Goal: Task Accomplishment & Management: Manage account settings

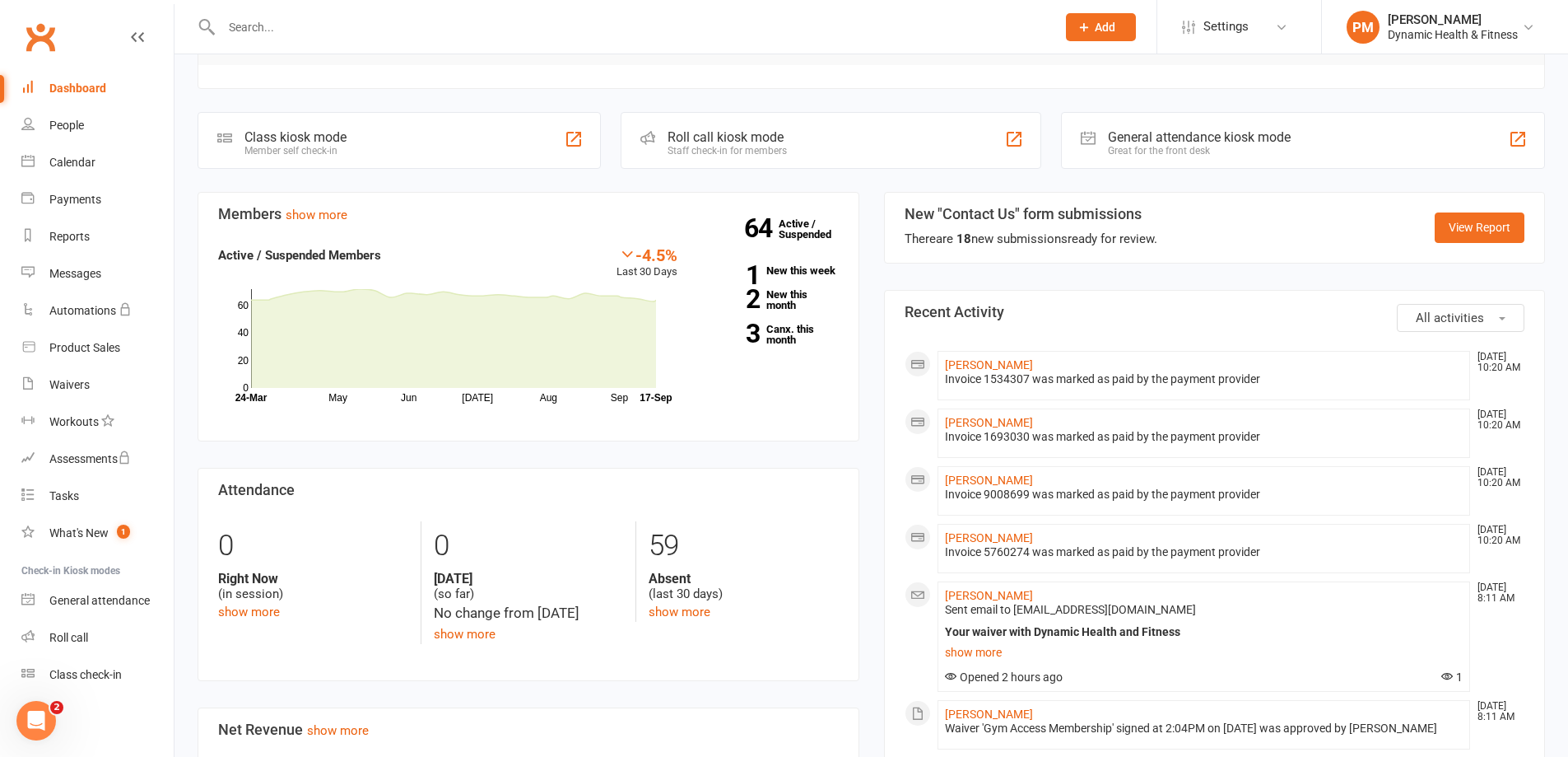
click at [293, 32] on input "text" at bounding box center [630, 27] width 828 height 23
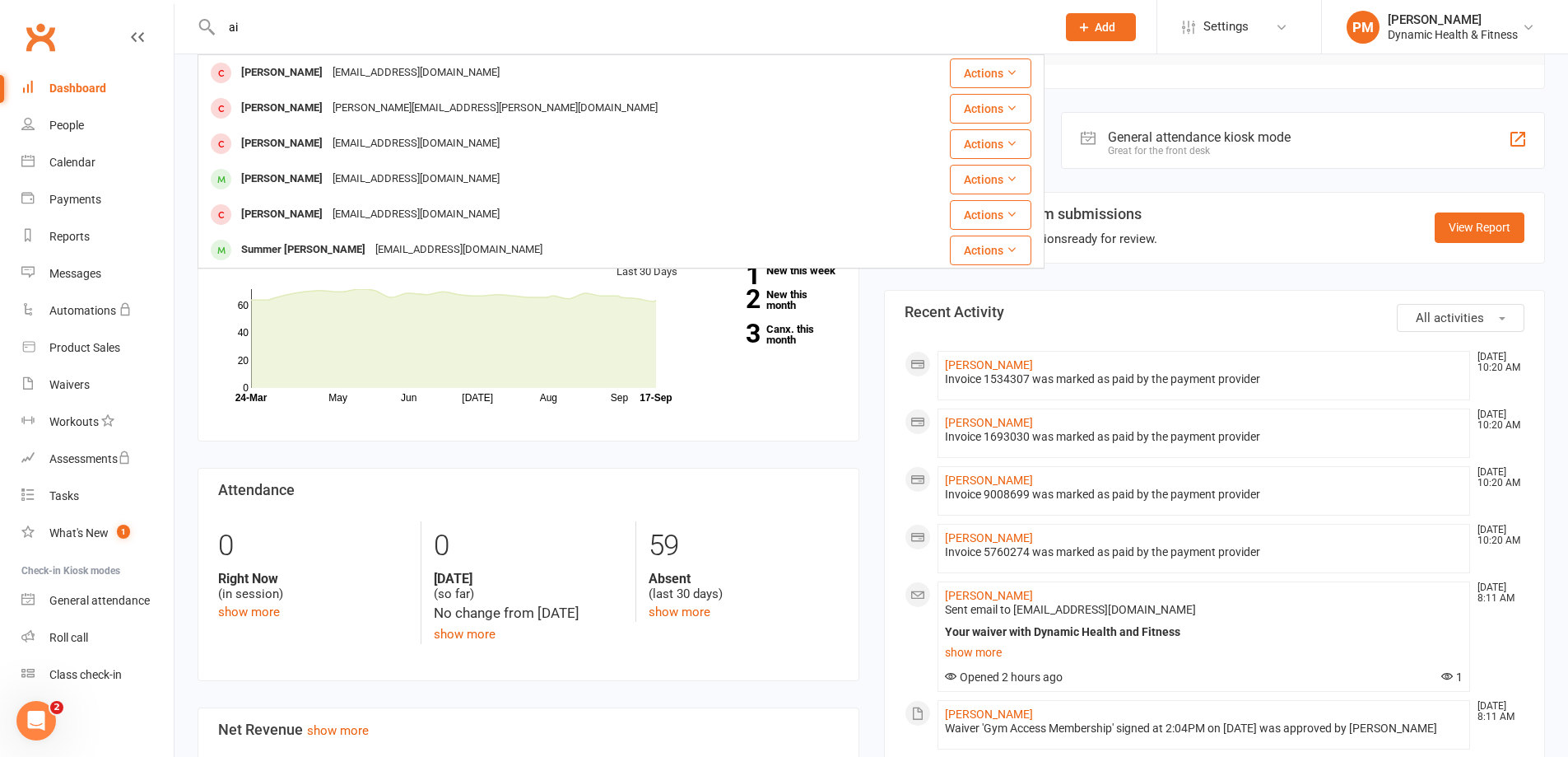
type input "a"
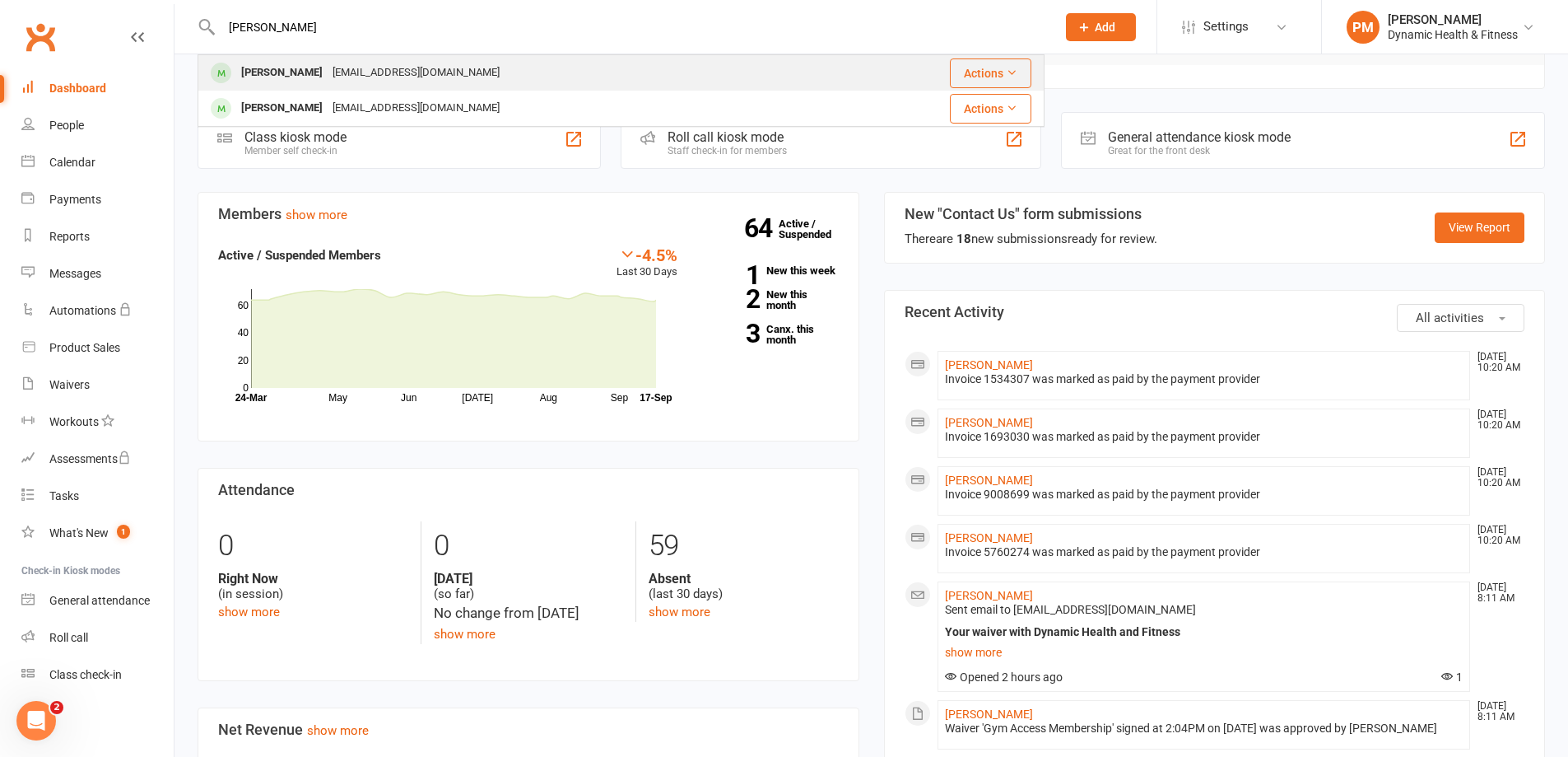
type input "[PERSON_NAME]"
click at [288, 69] on div "[PERSON_NAME]" at bounding box center [282, 72] width 91 height 24
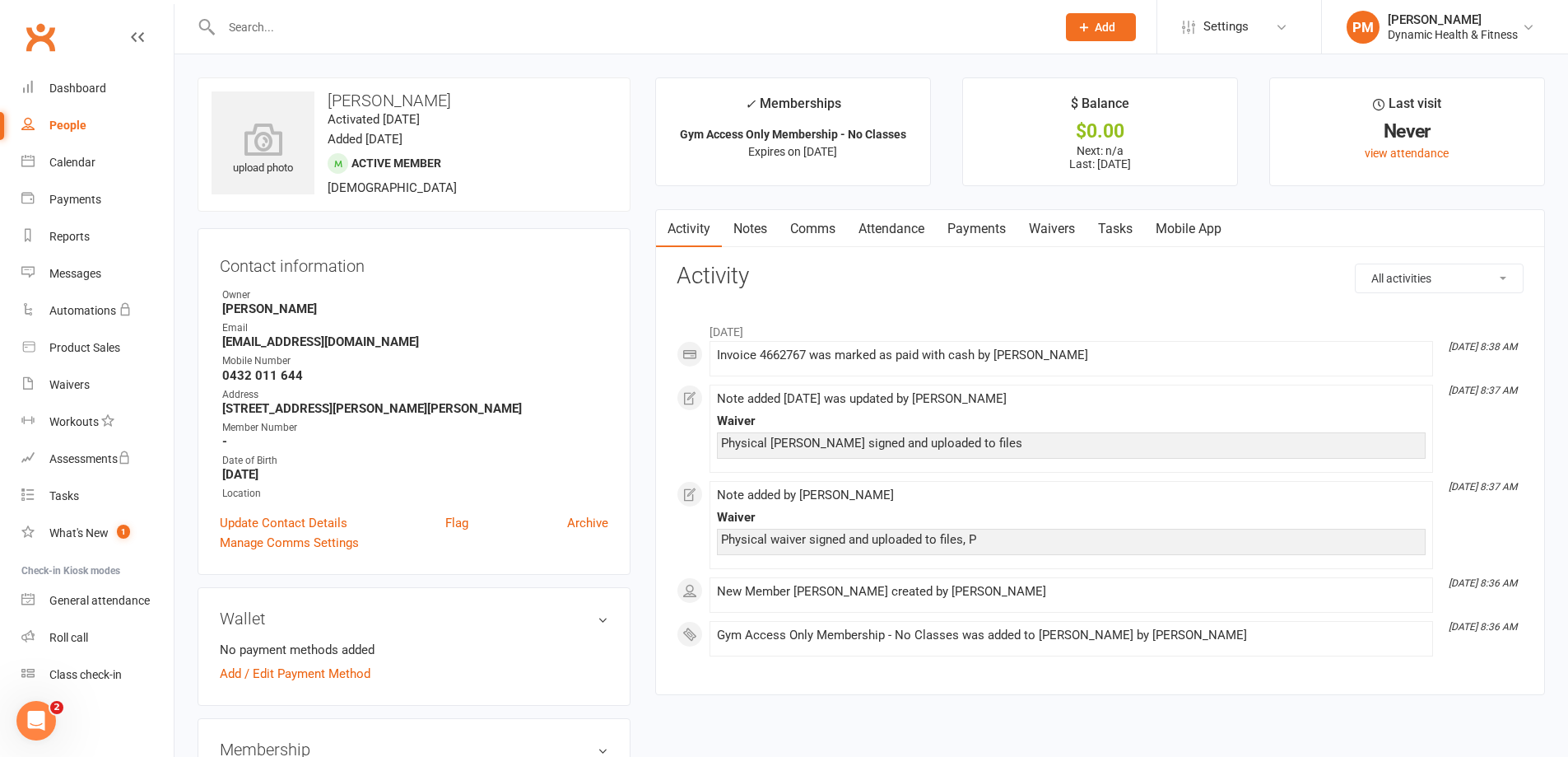
click at [899, 225] on link "Attendance" at bounding box center [892, 229] width 89 height 38
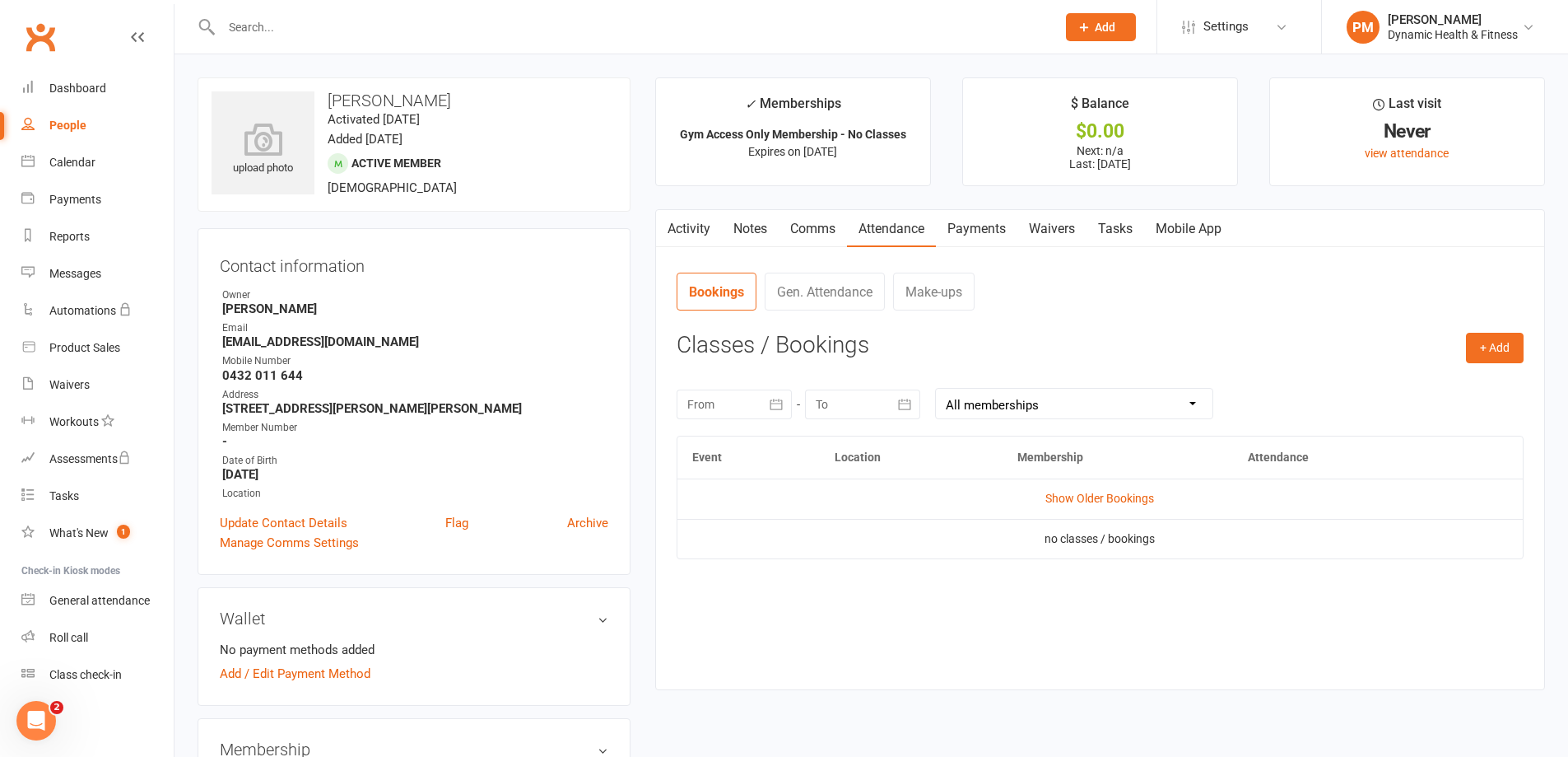
click at [1003, 234] on link "Payments" at bounding box center [977, 229] width 81 height 38
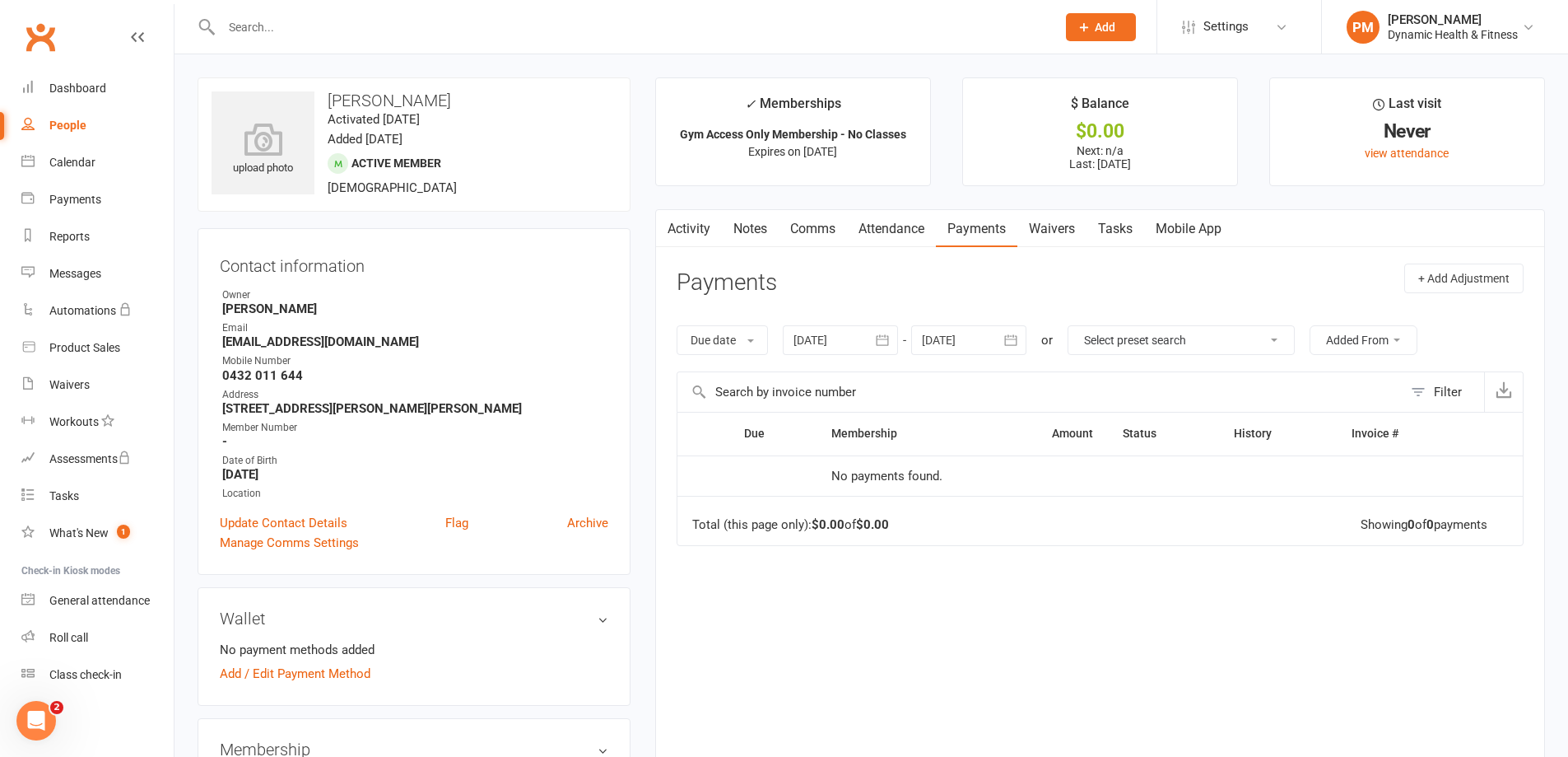
click at [887, 335] on icon "button" at bounding box center [883, 340] width 17 height 17
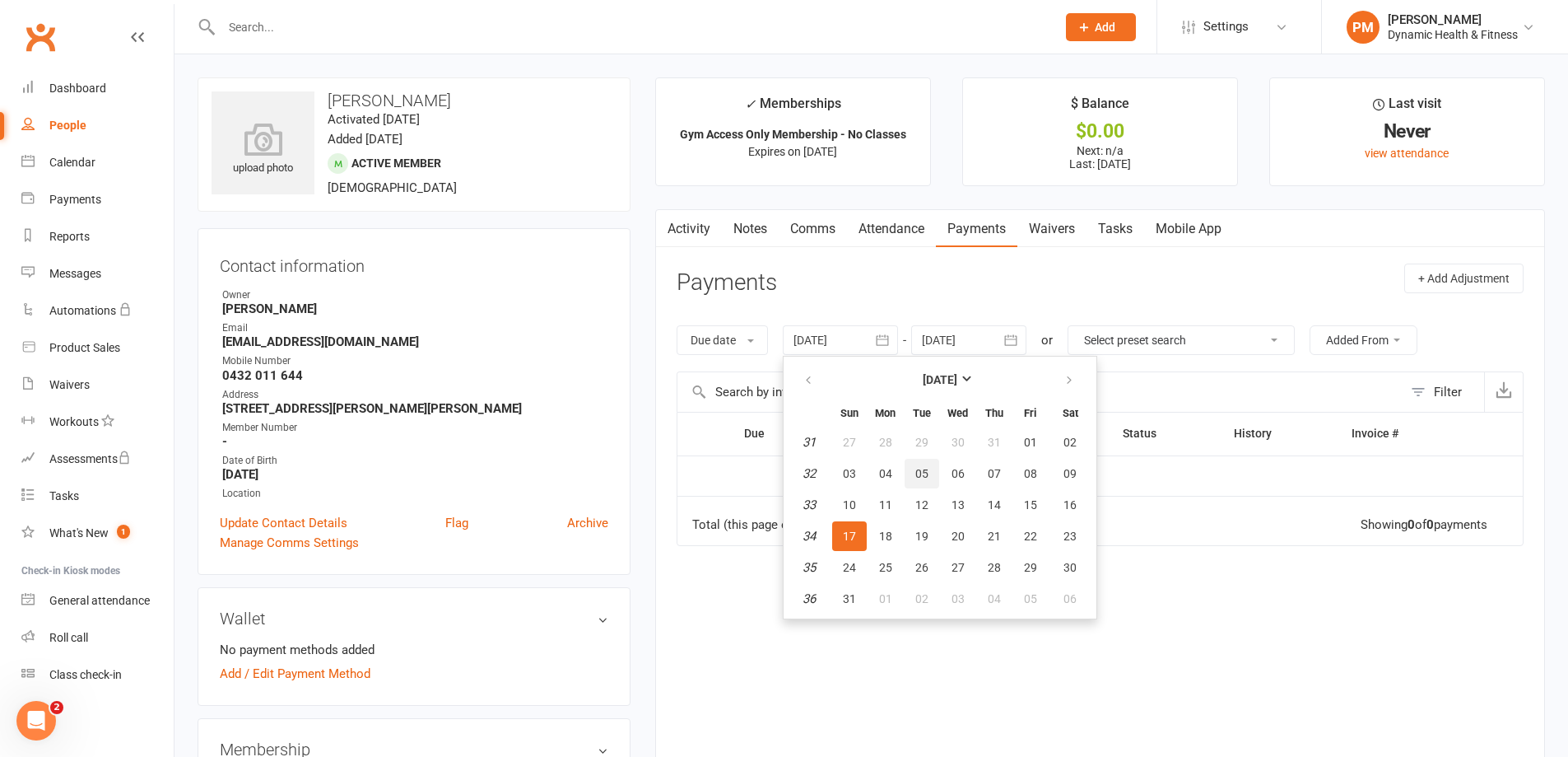
click at [933, 470] on button "05" at bounding box center [921, 473] width 35 height 30
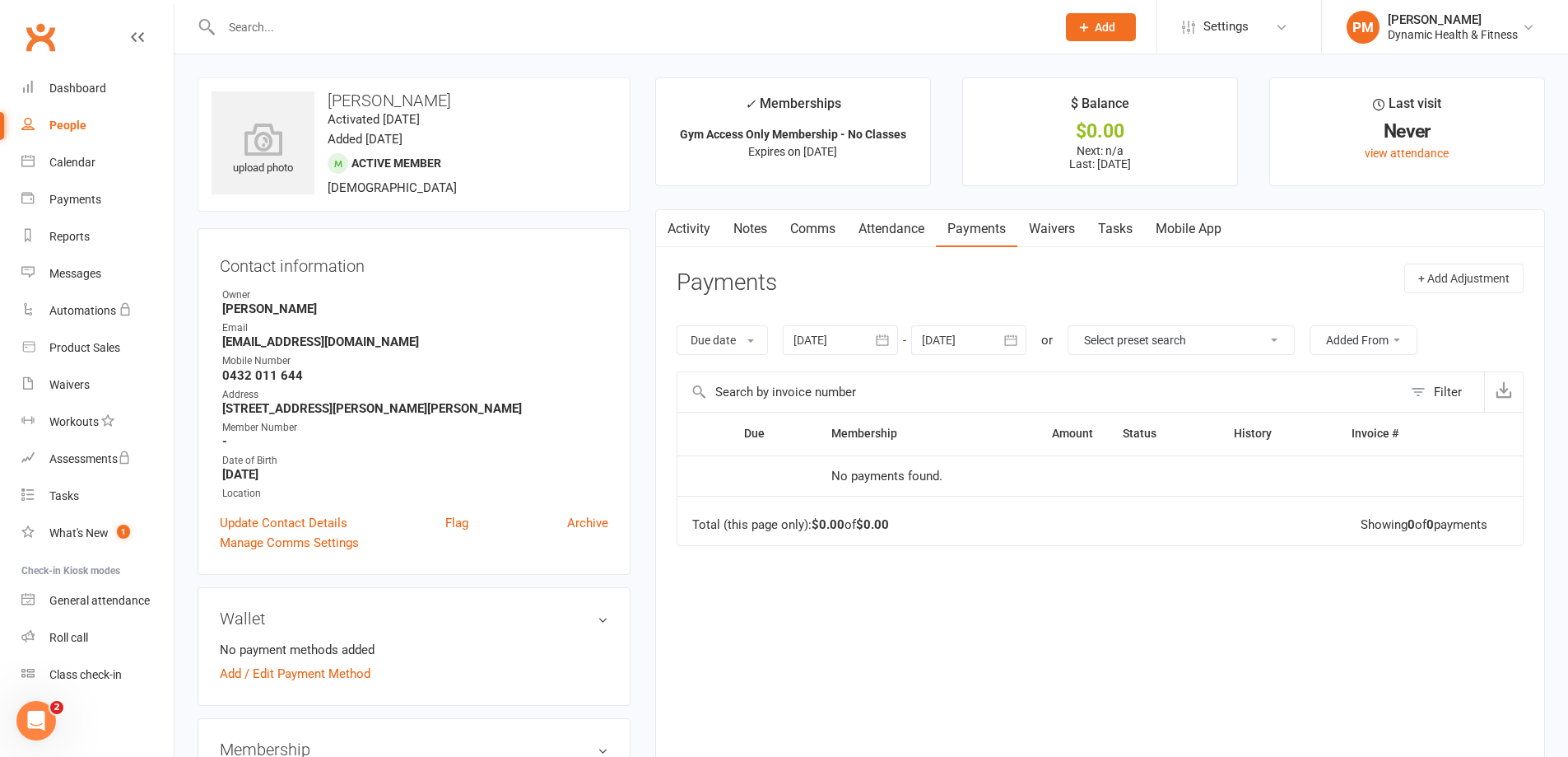
click at [897, 342] on button "button" at bounding box center [884, 340] width 30 height 30
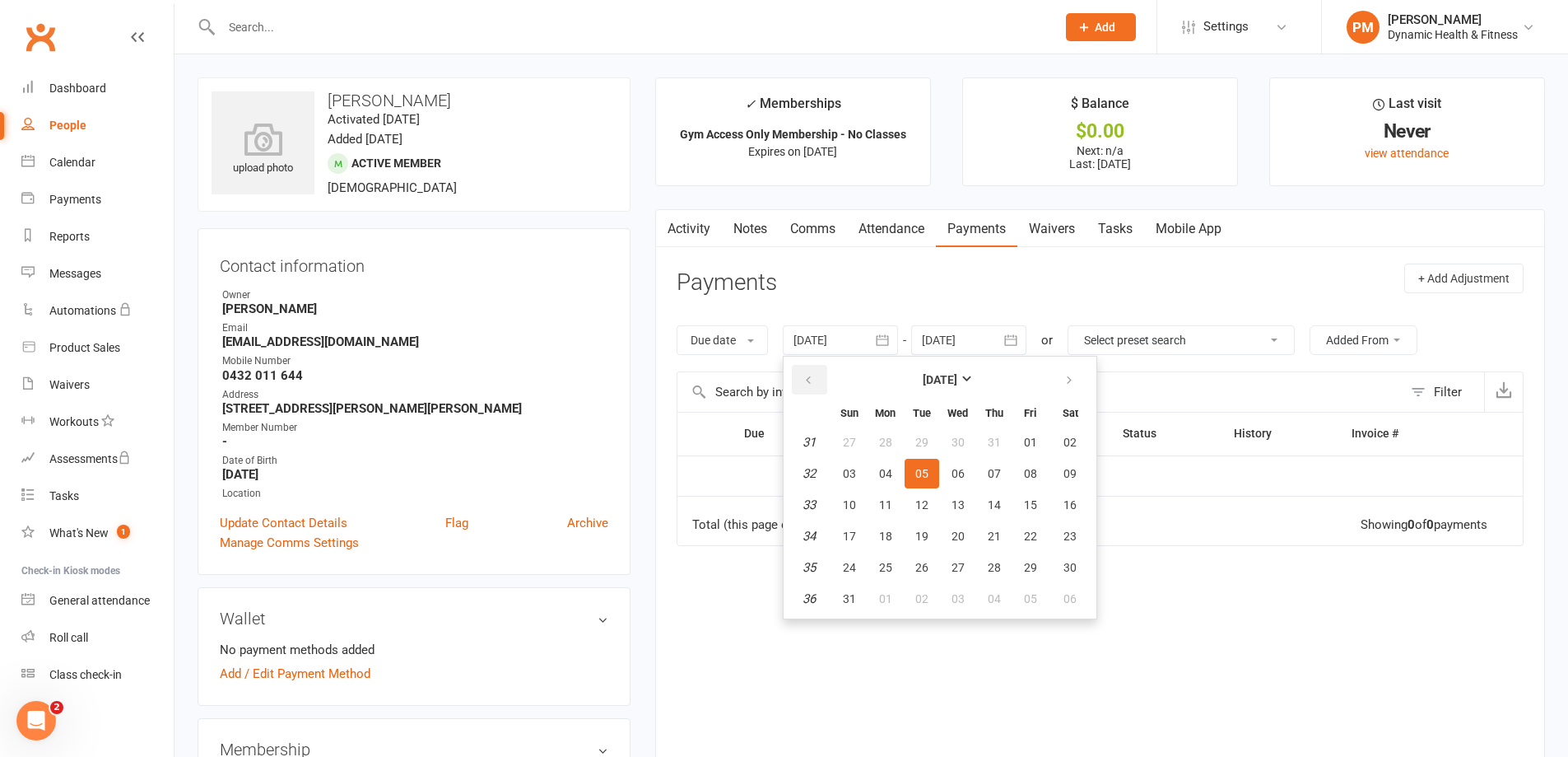
click at [814, 380] on icon "button" at bounding box center [808, 380] width 12 height 13
click at [927, 476] on span "08" at bounding box center [921, 473] width 13 height 13
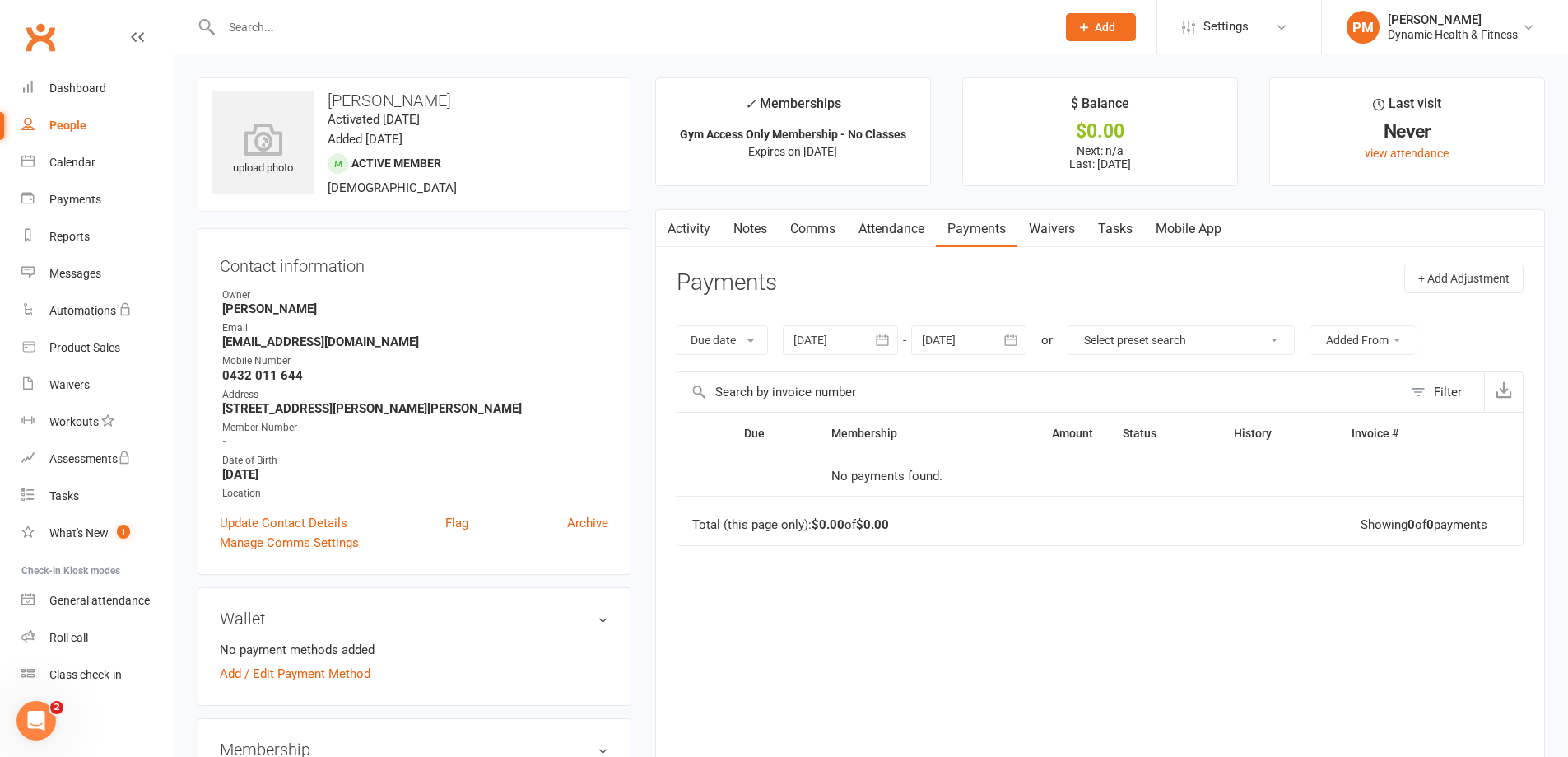
click at [875, 342] on button "button" at bounding box center [884, 340] width 30 height 30
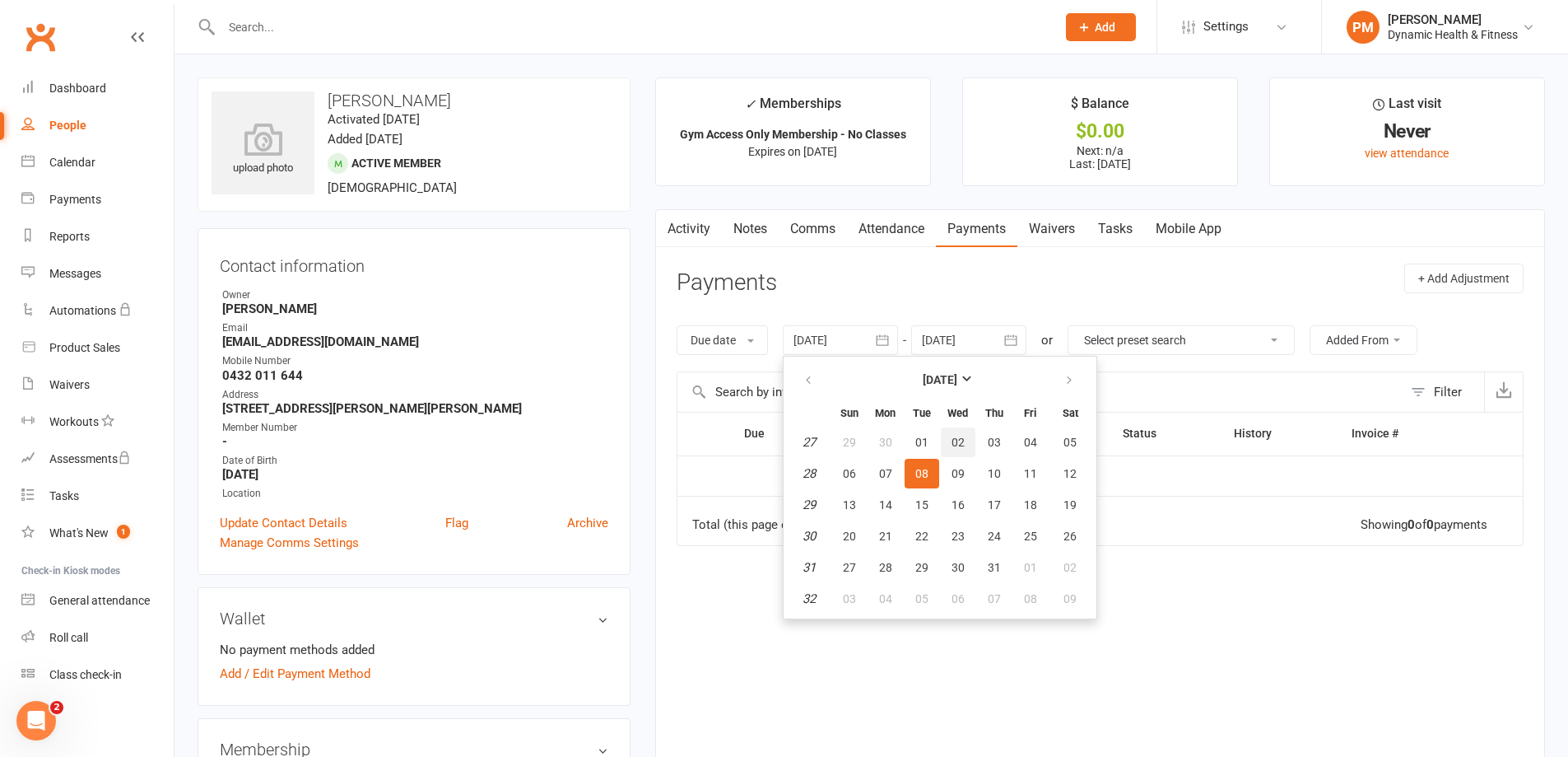
click at [962, 439] on span "02" at bounding box center [958, 442] width 13 height 13
type input "[DATE]"
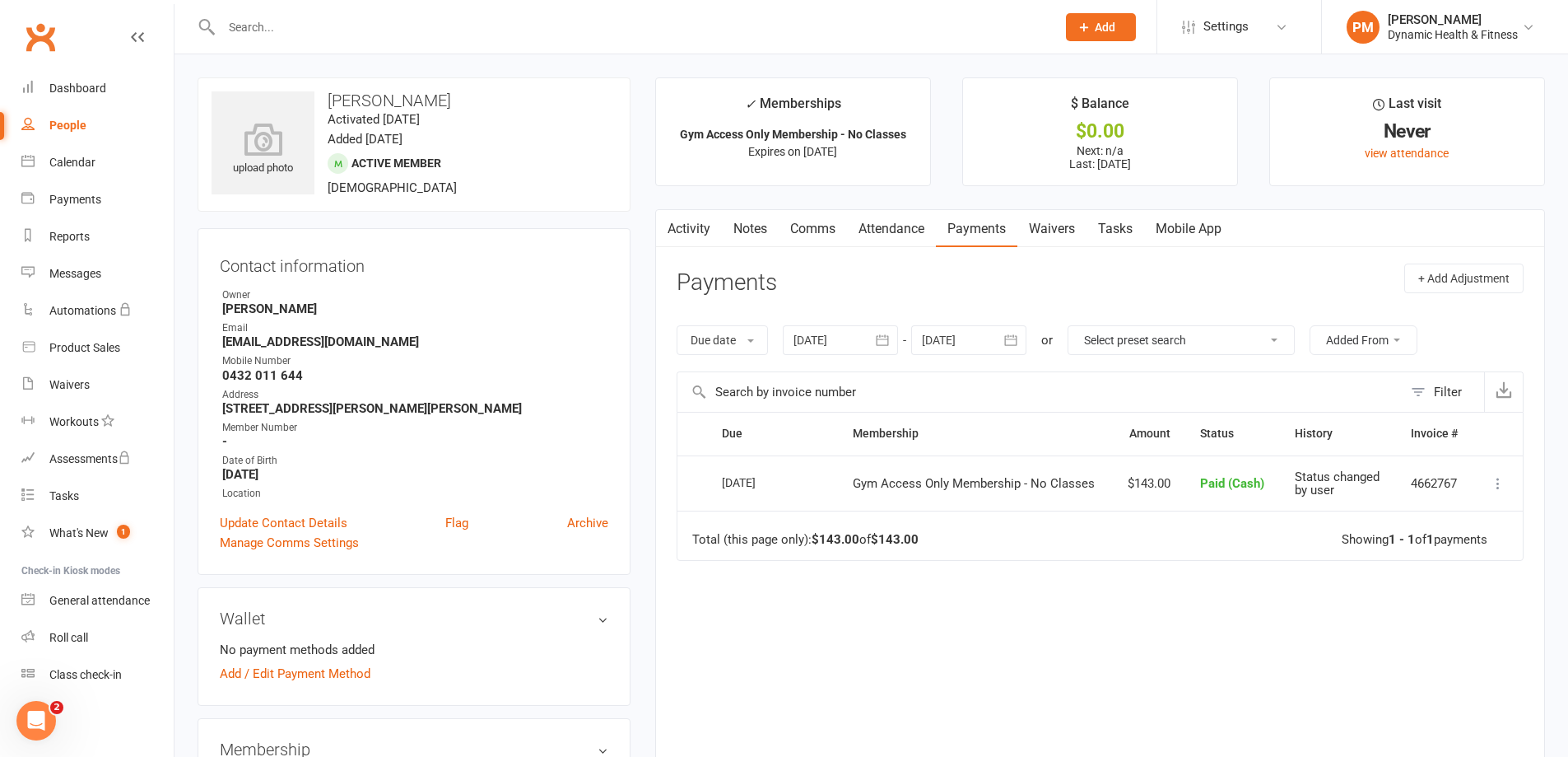
click at [775, 231] on link "Notes" at bounding box center [750, 229] width 57 height 38
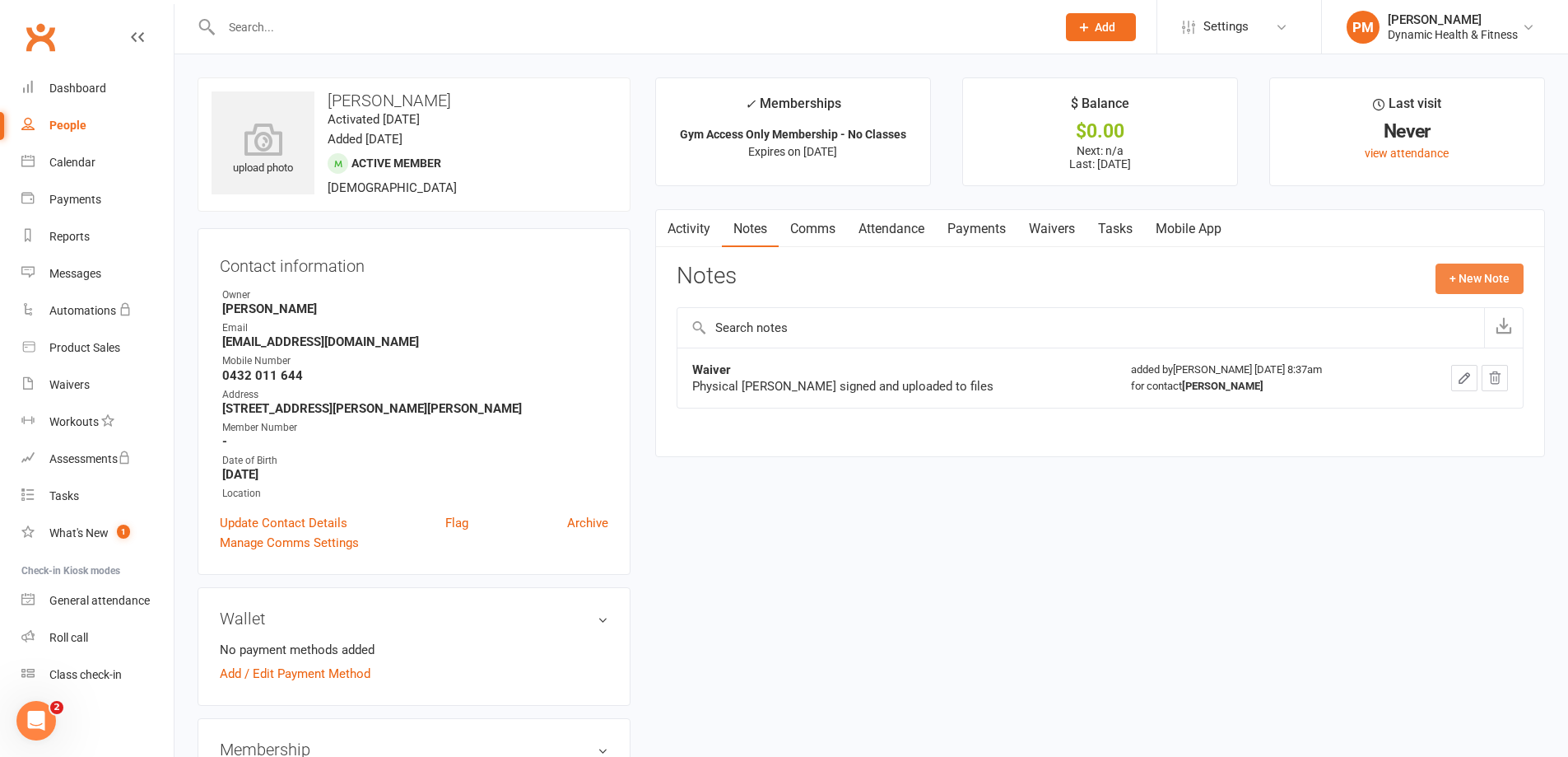
click at [1453, 284] on button "+ New Note" at bounding box center [1480, 279] width 88 height 30
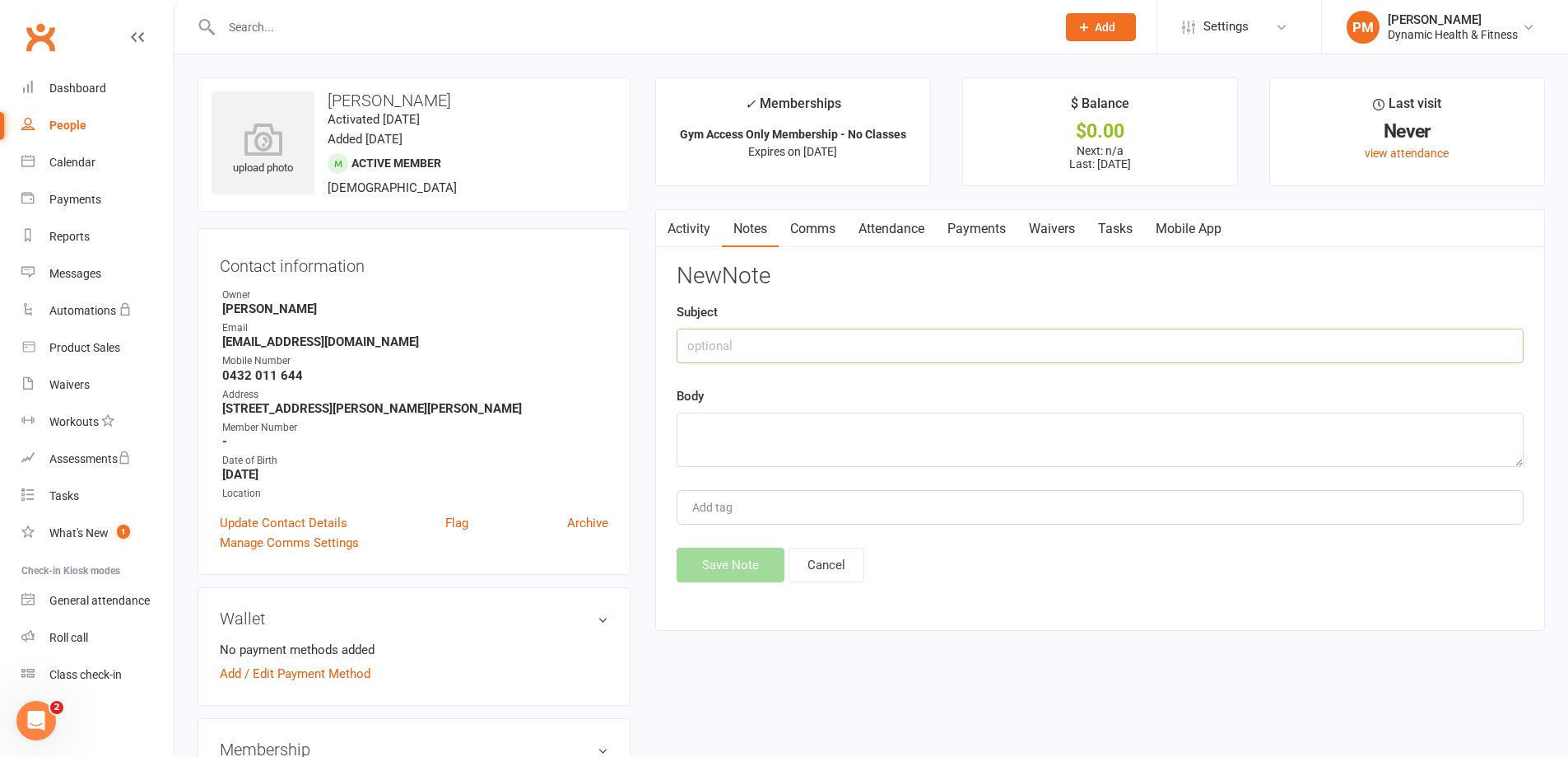
click at [737, 342] on input "text" at bounding box center [1100, 345] width 847 height 35
type input "Membership end date"
click at [710, 429] on textarea at bounding box center [1100, 440] width 847 height 55
click at [980, 421] on textarea "Paid 2months up-front ($143) from [DATE] -" at bounding box center [1100, 440] width 847 height 55
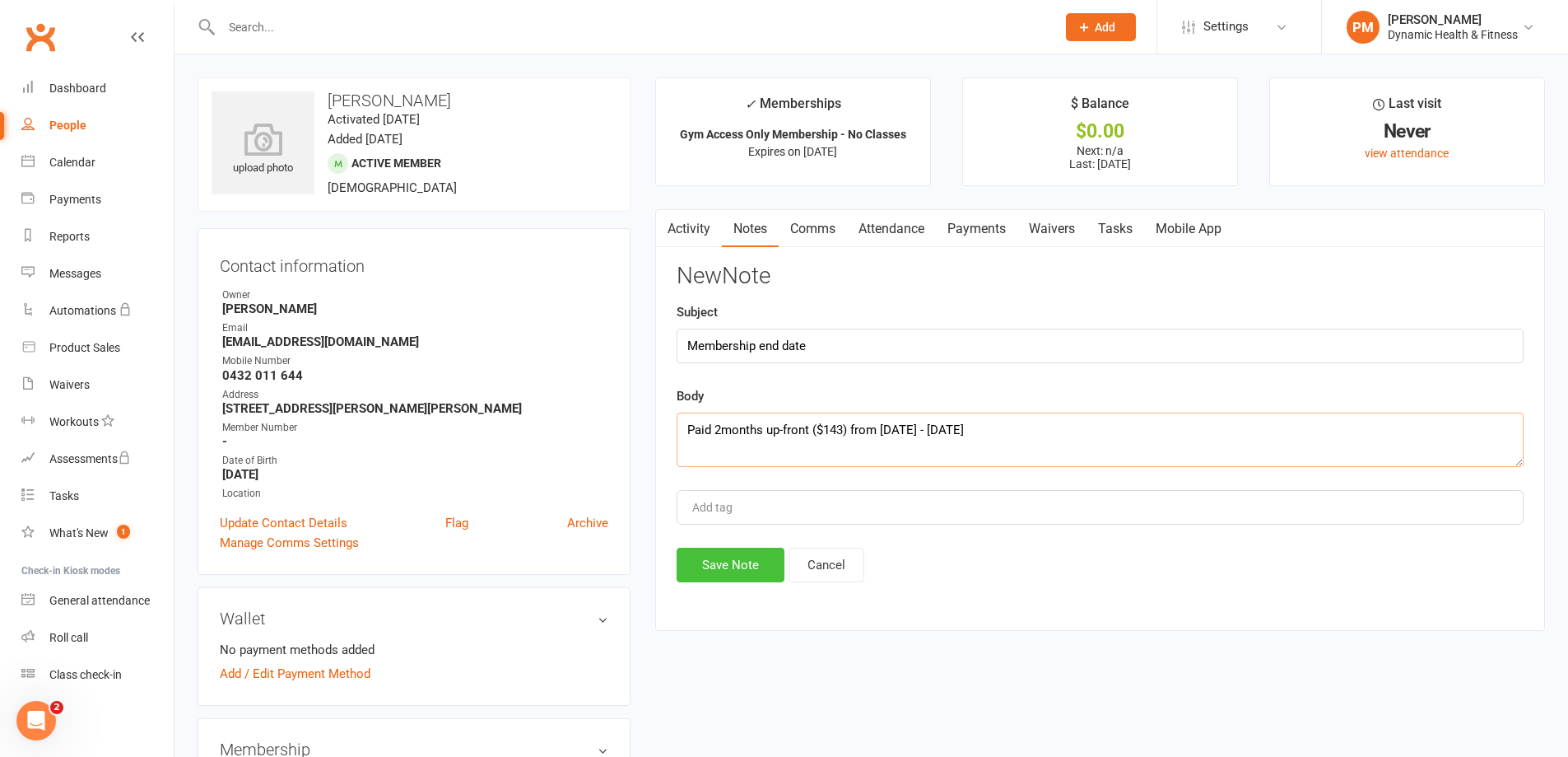
type textarea "Paid 2months up-front ($143) from [DATE] - [DATE]"
click at [763, 569] on button "Save Note" at bounding box center [730, 565] width 108 height 35
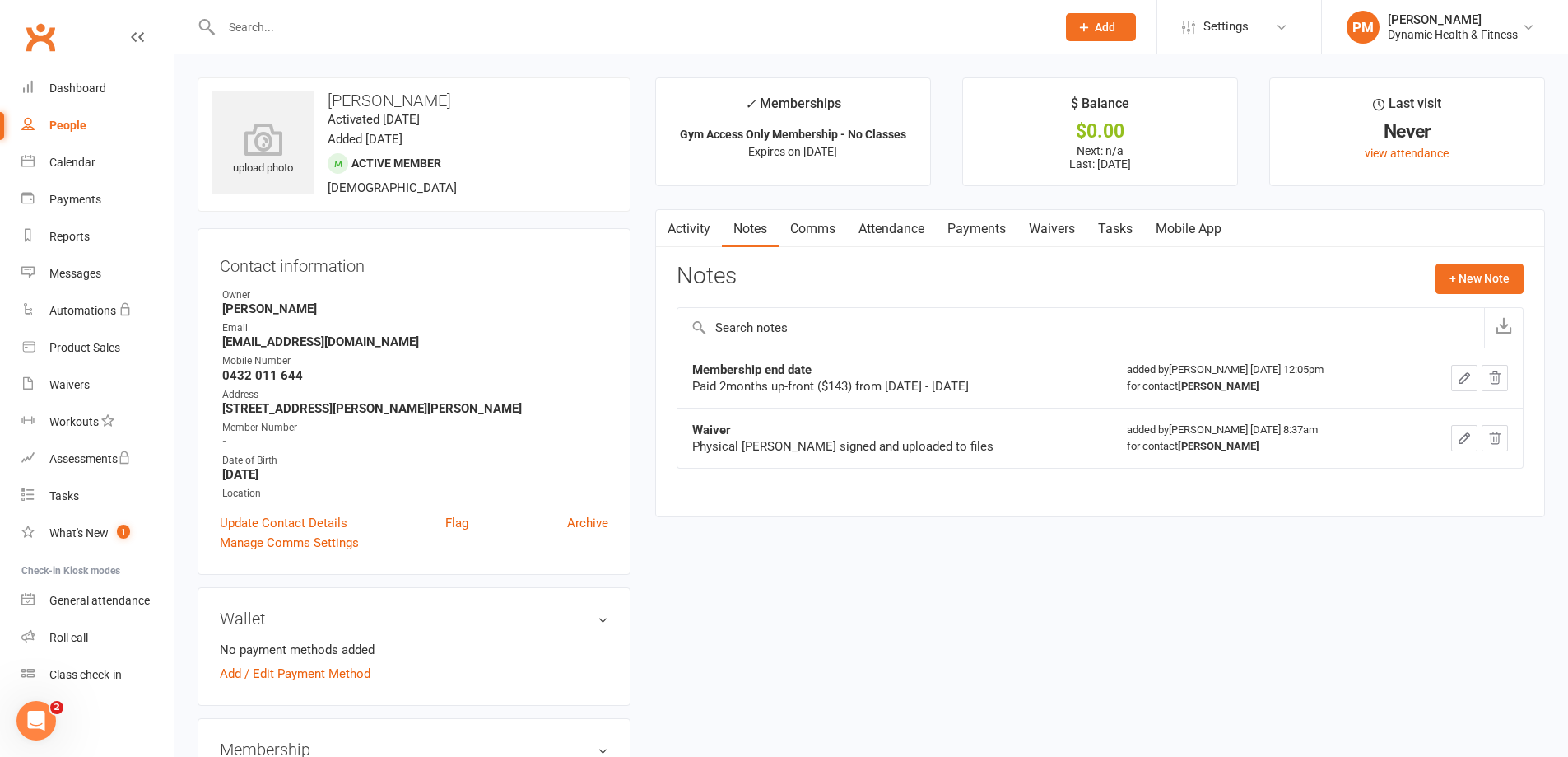
click at [311, 30] on input "text" at bounding box center [630, 27] width 828 height 23
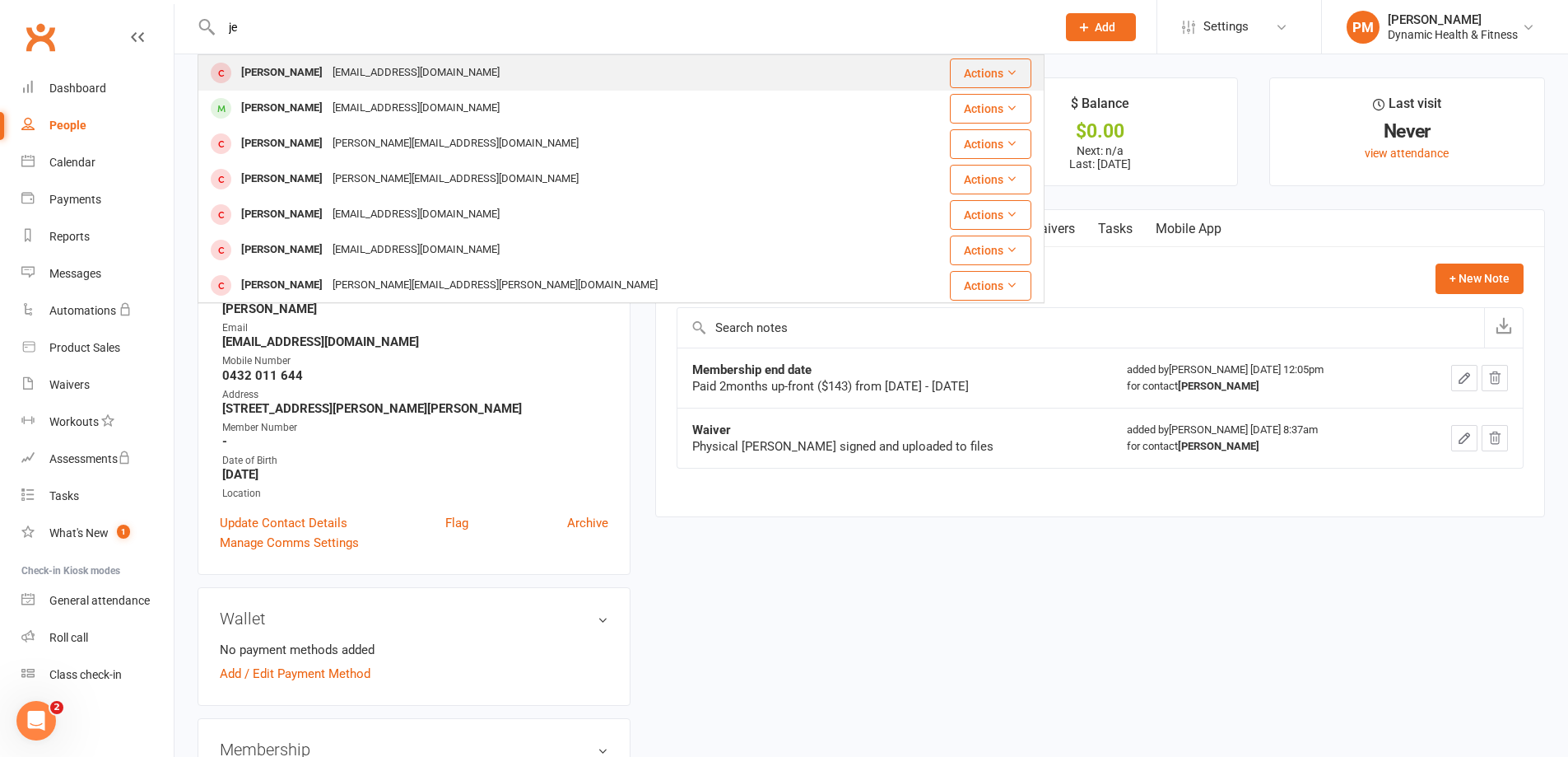
type input "j"
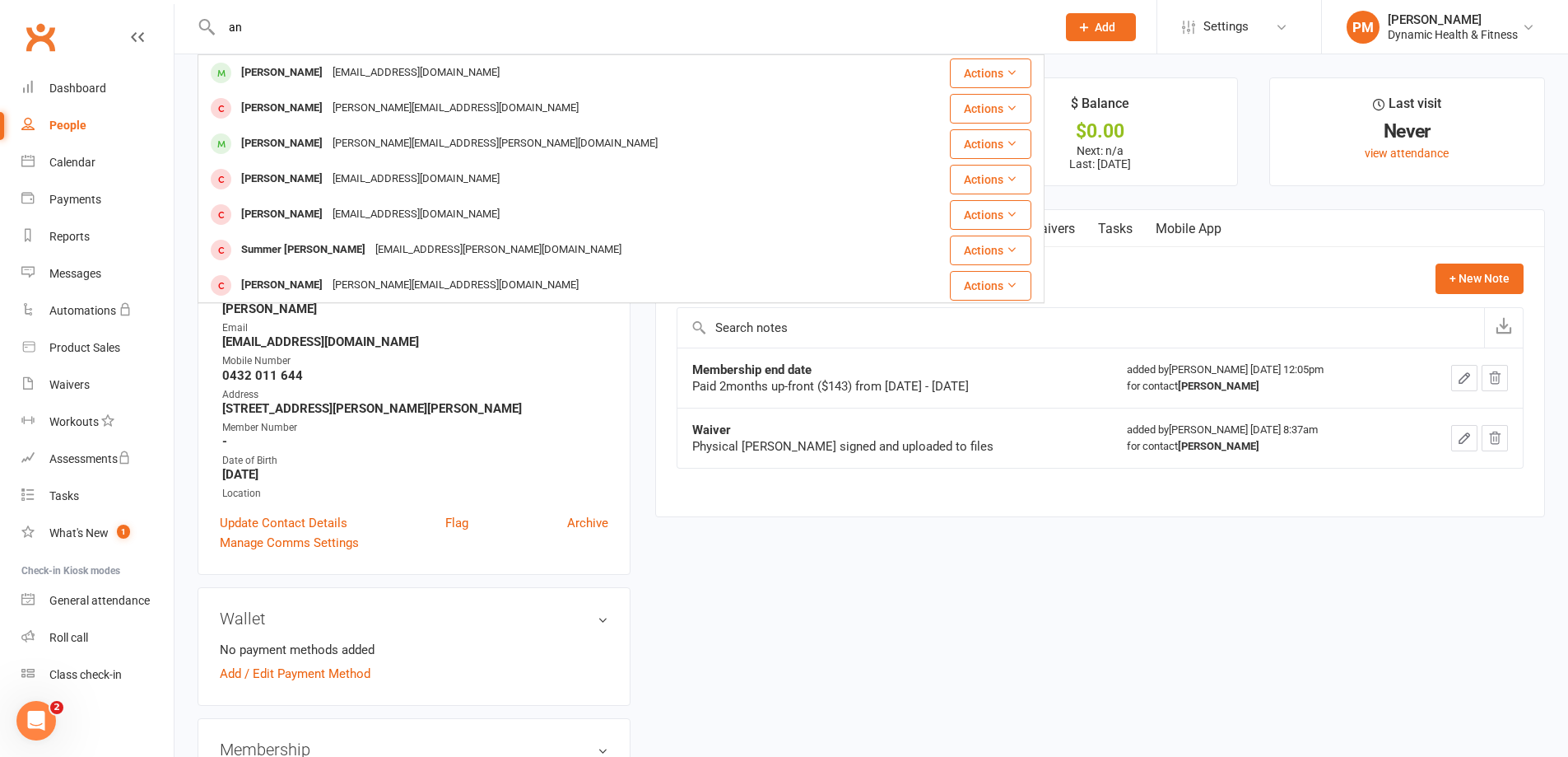
type input "a"
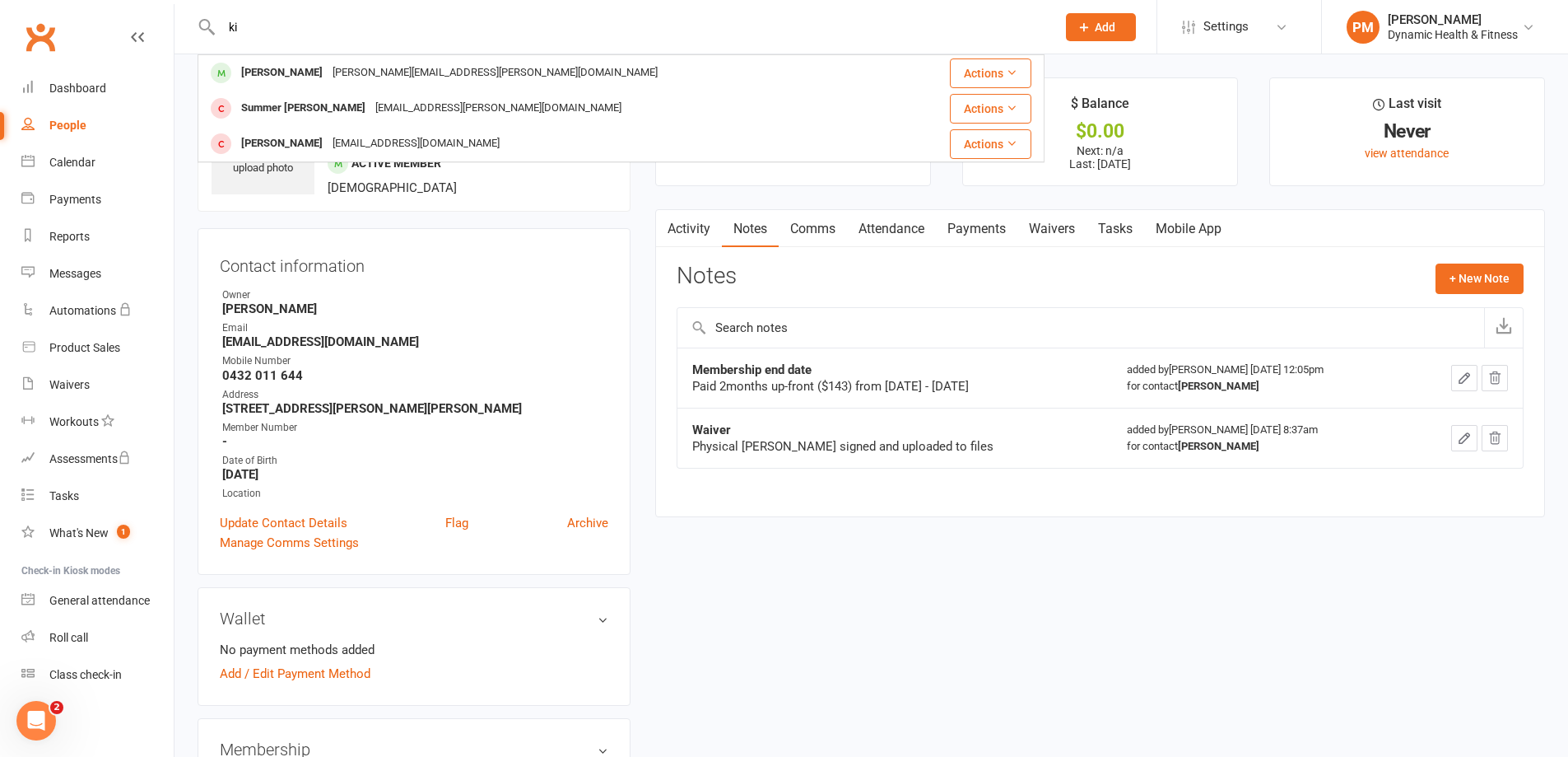
type input "k"
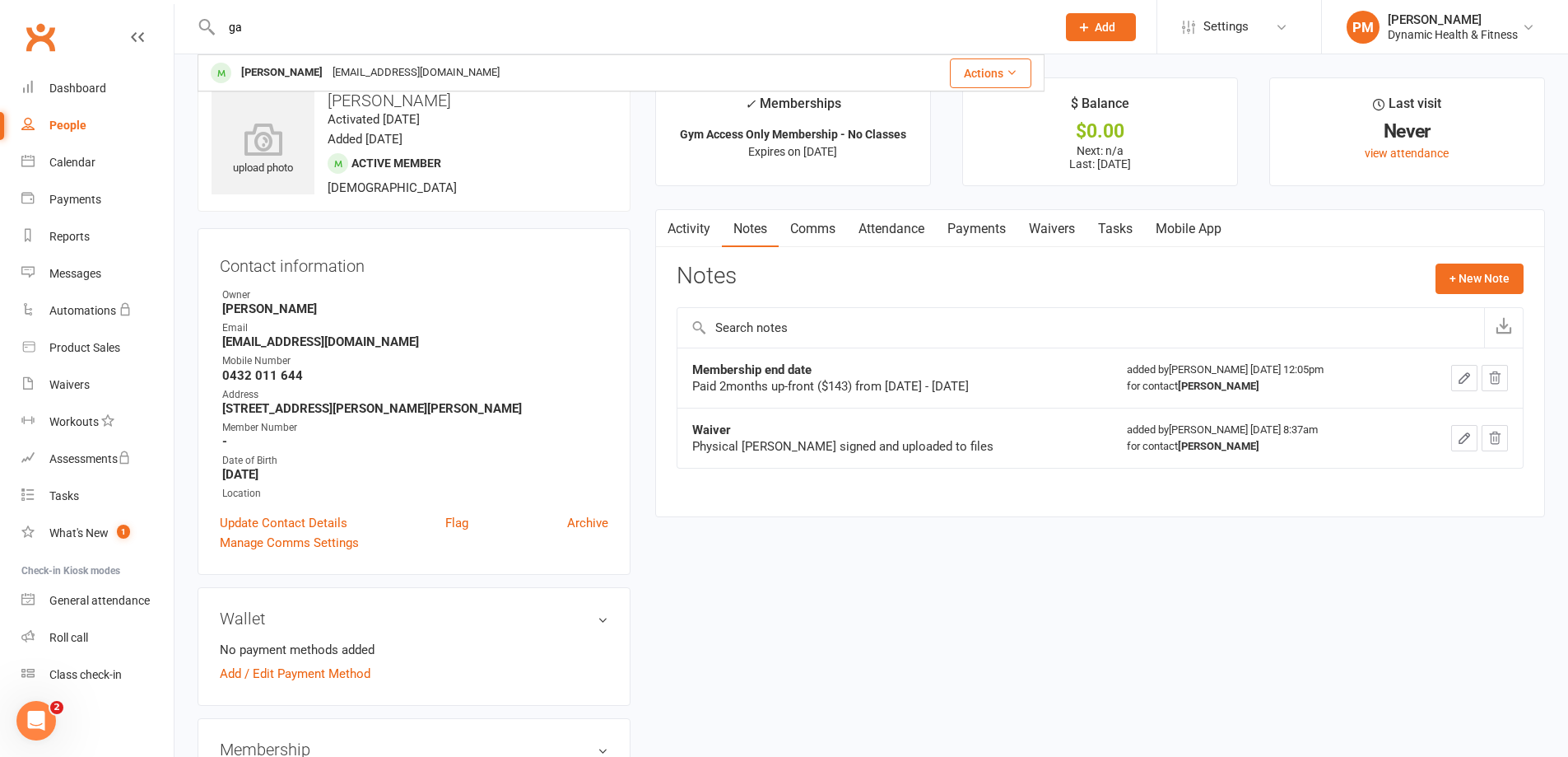
type input "g"
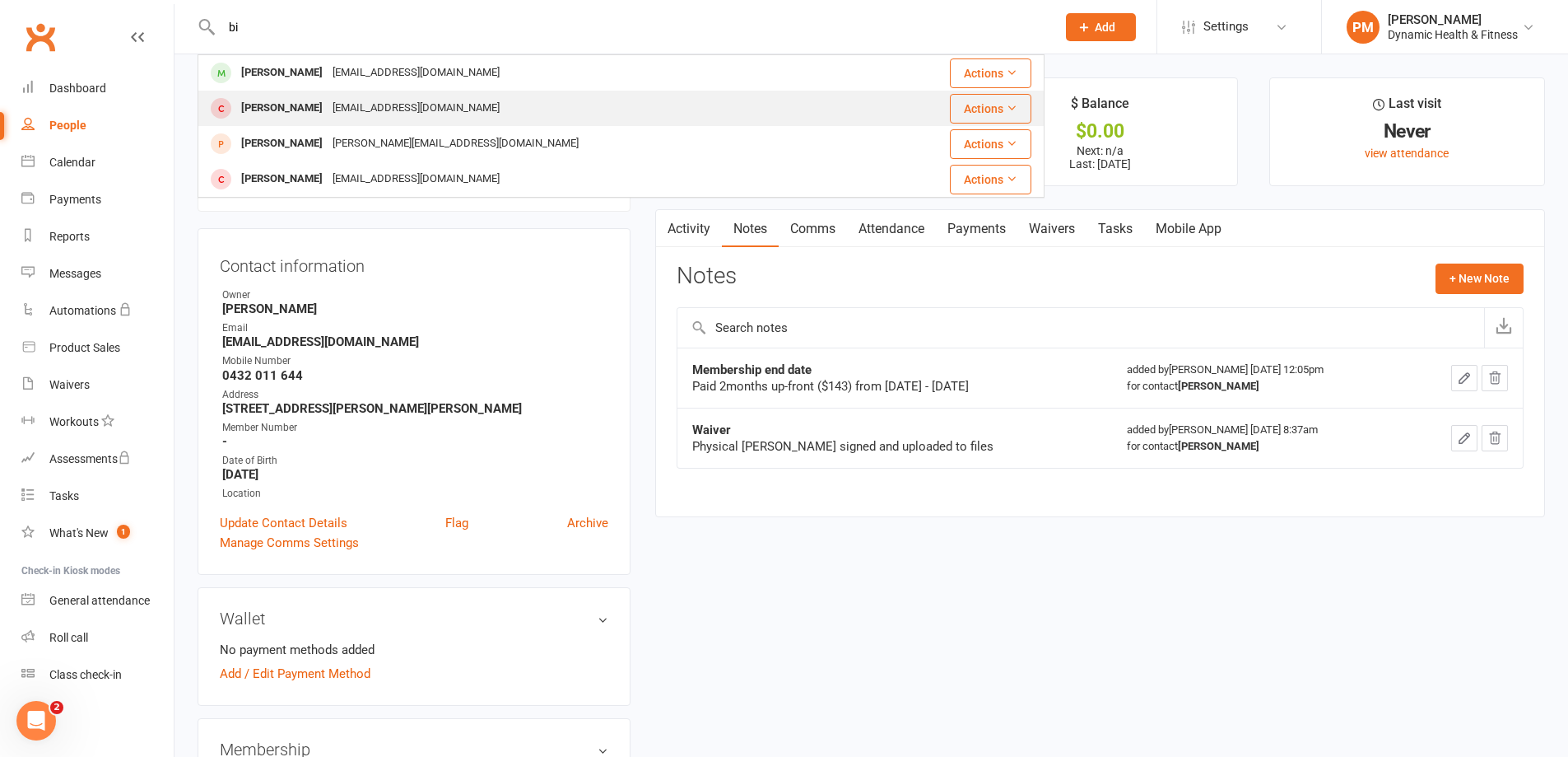
type input "b"
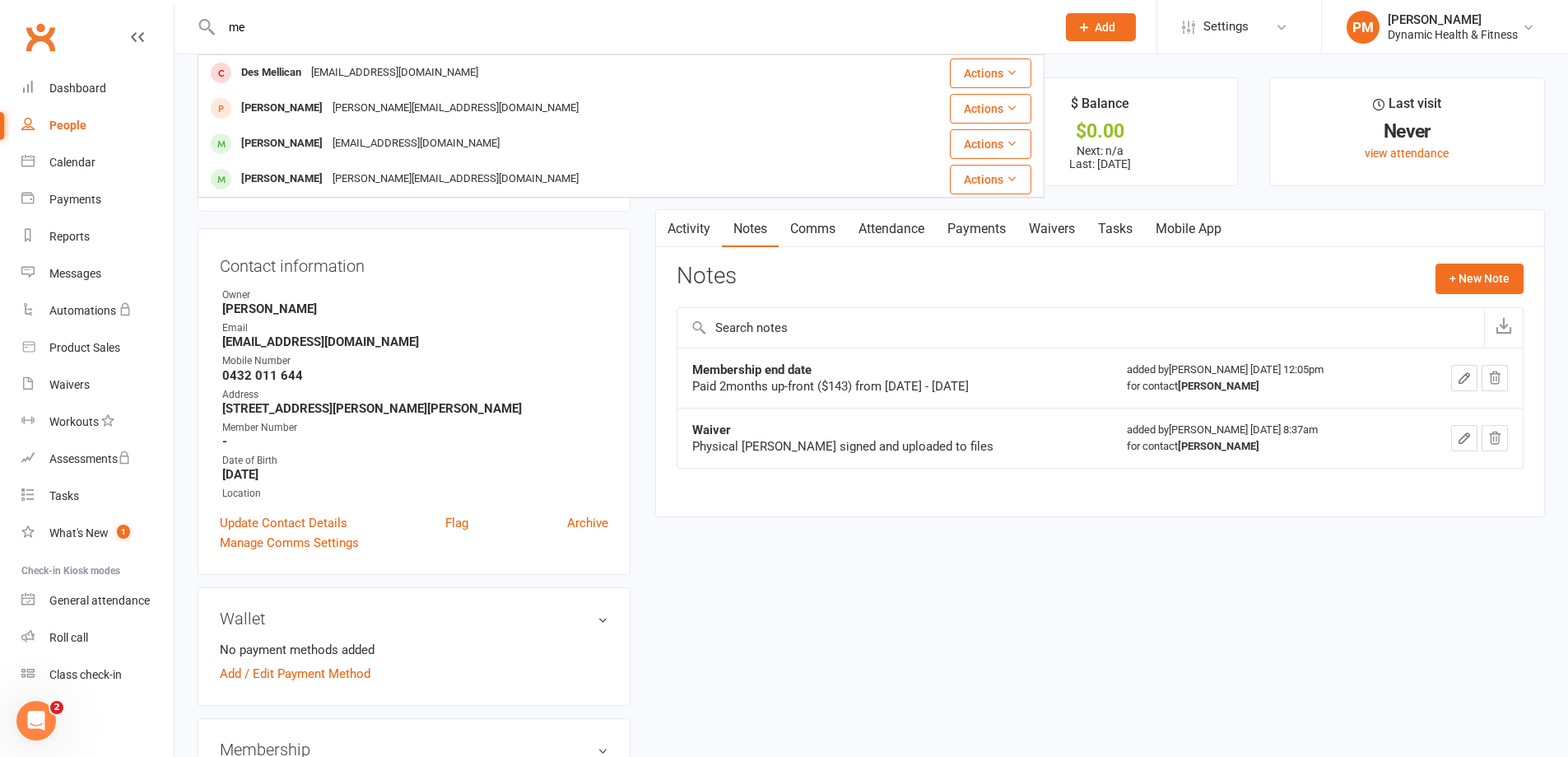
type input "m"
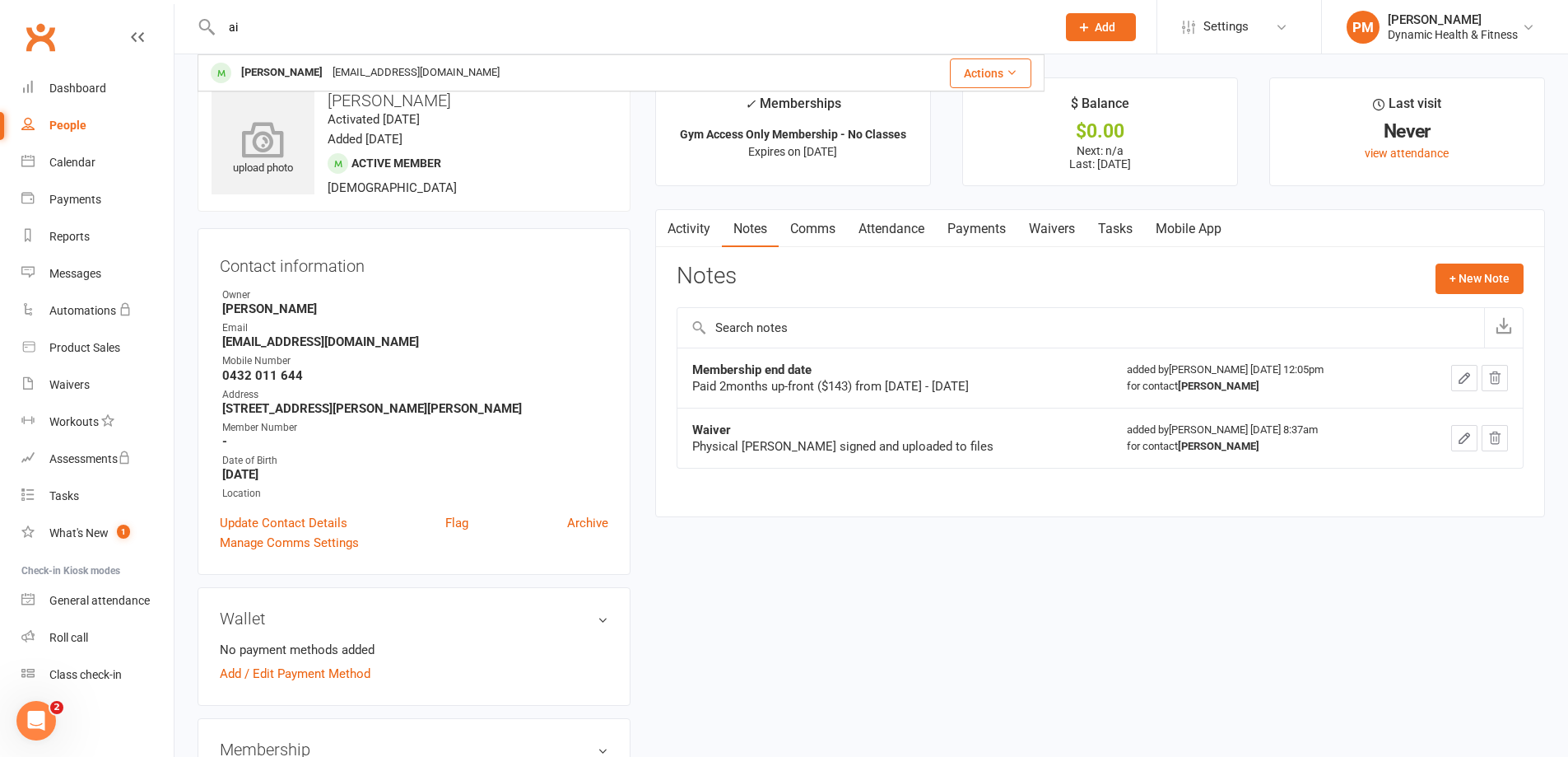
type input "a"
type input "r"
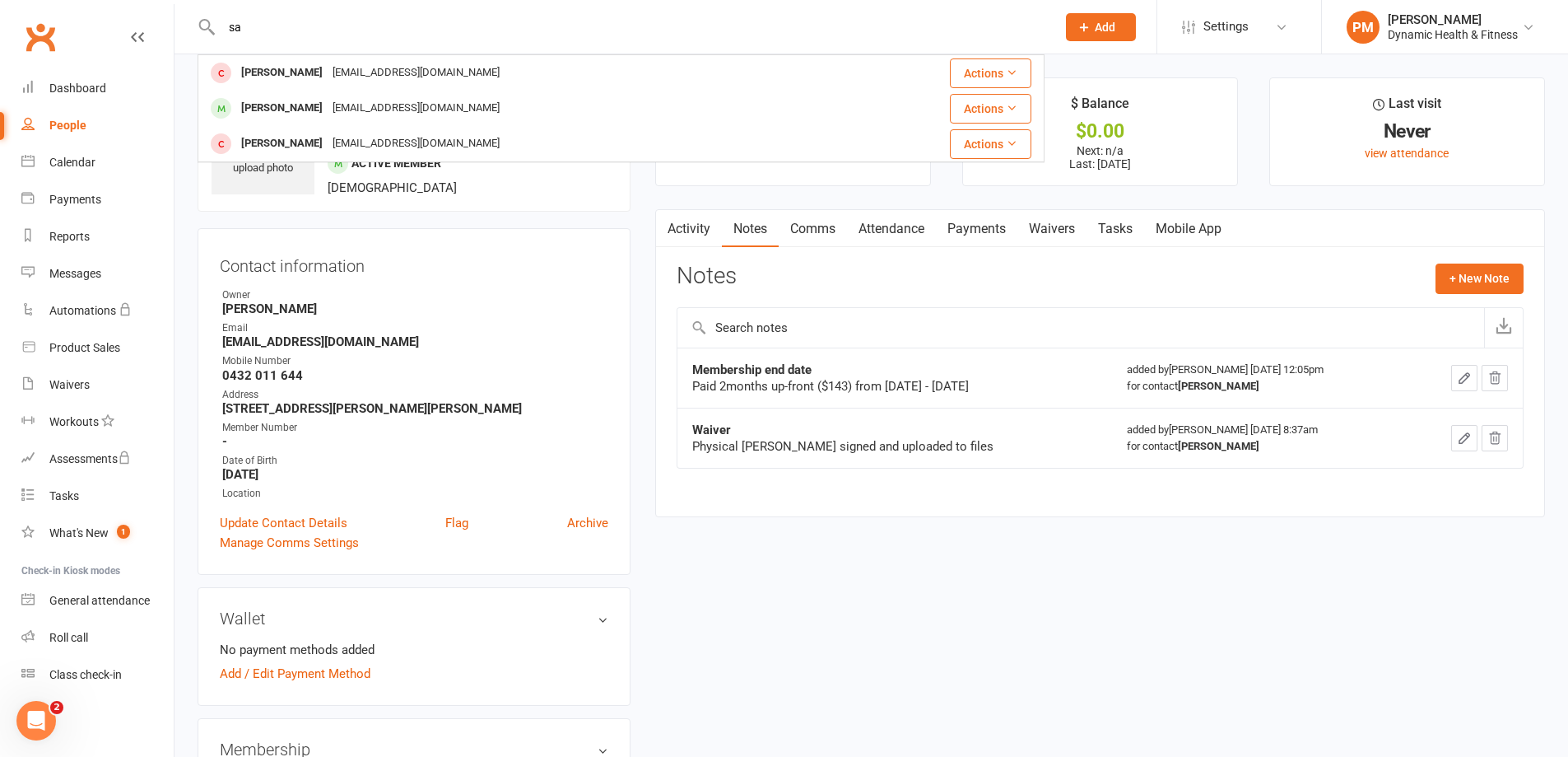
type input "s"
type input "c"
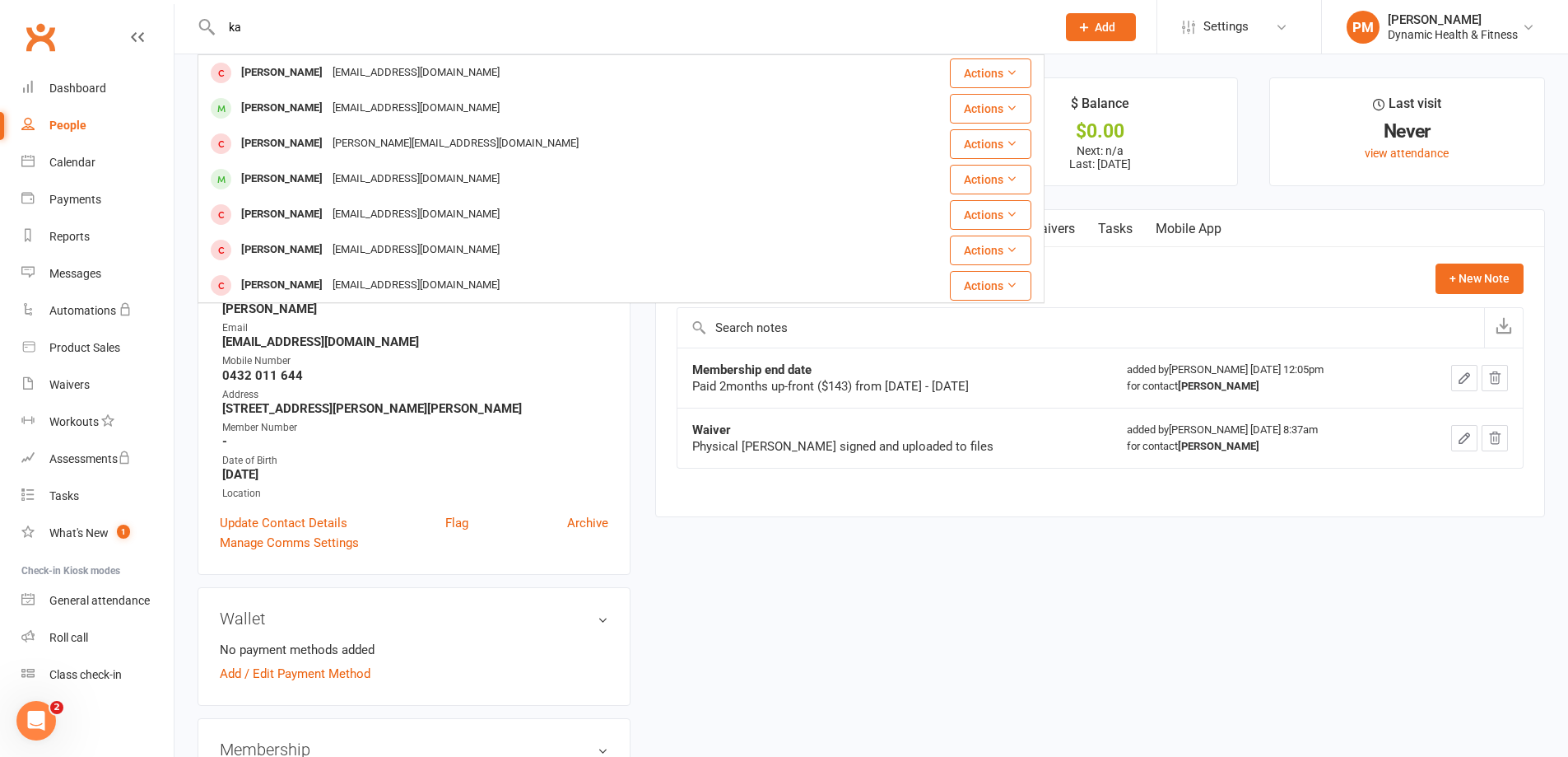
type input "k"
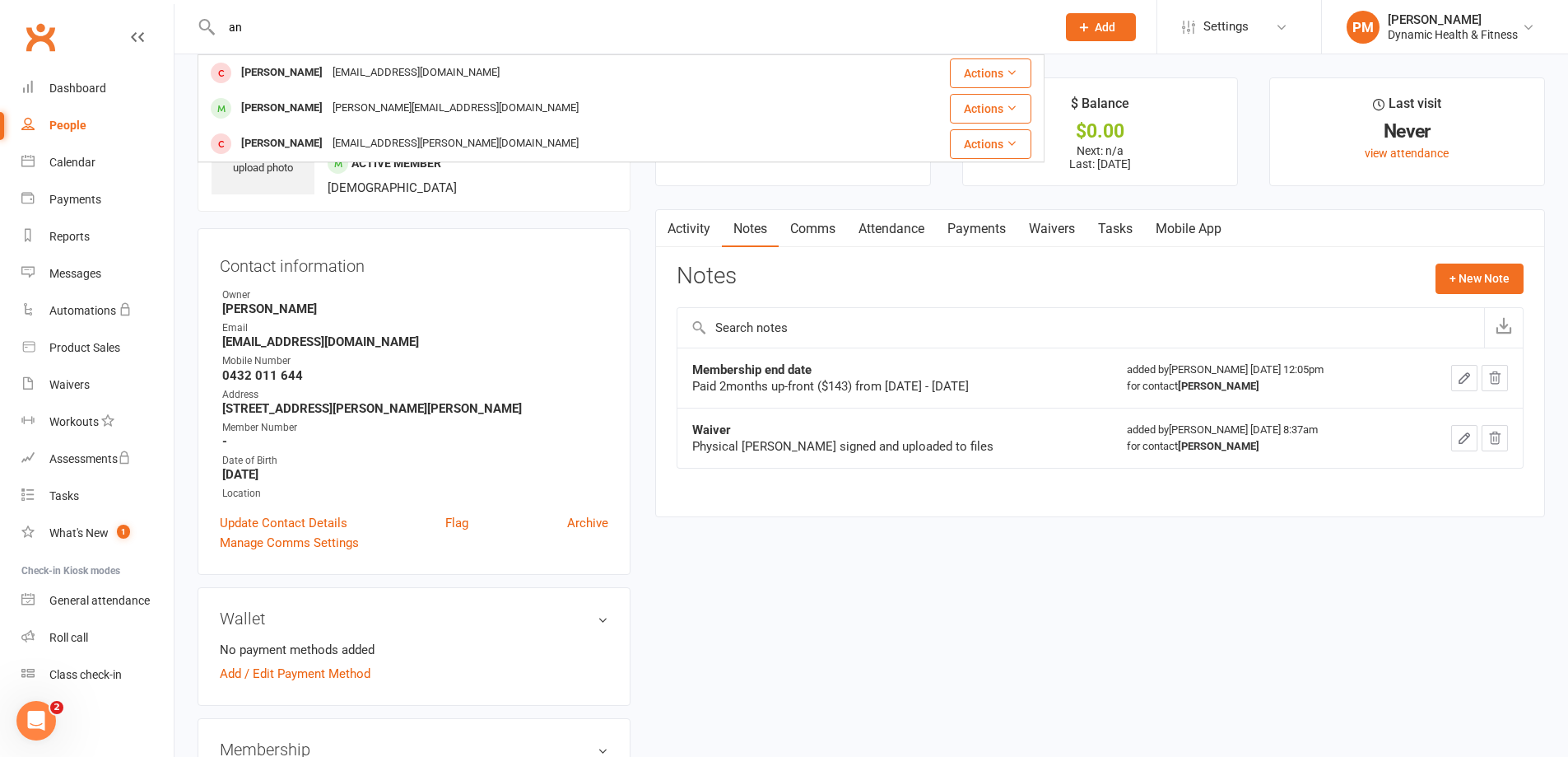
type input "a"
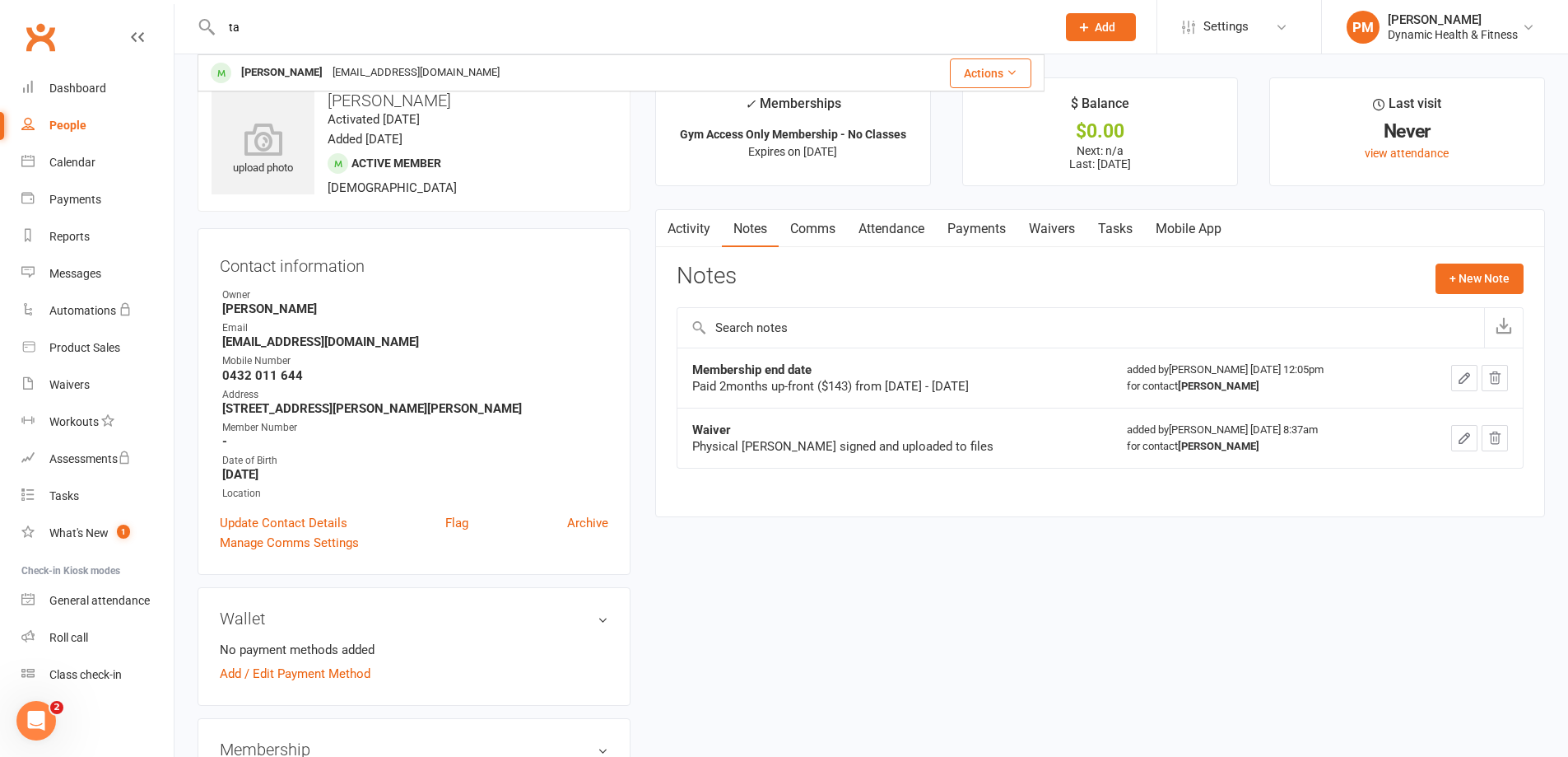
type input "t"
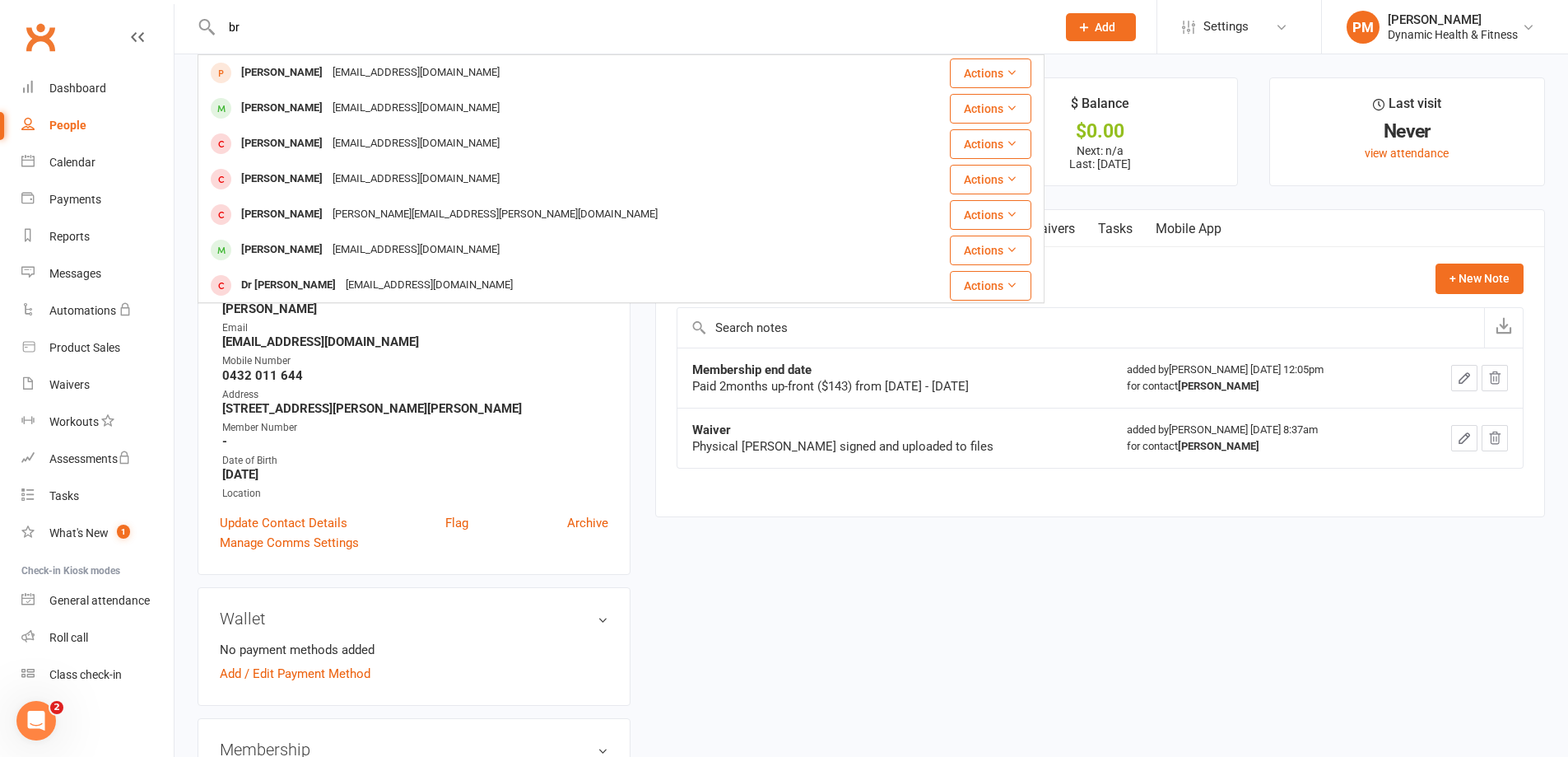
type input "b"
type input "a"
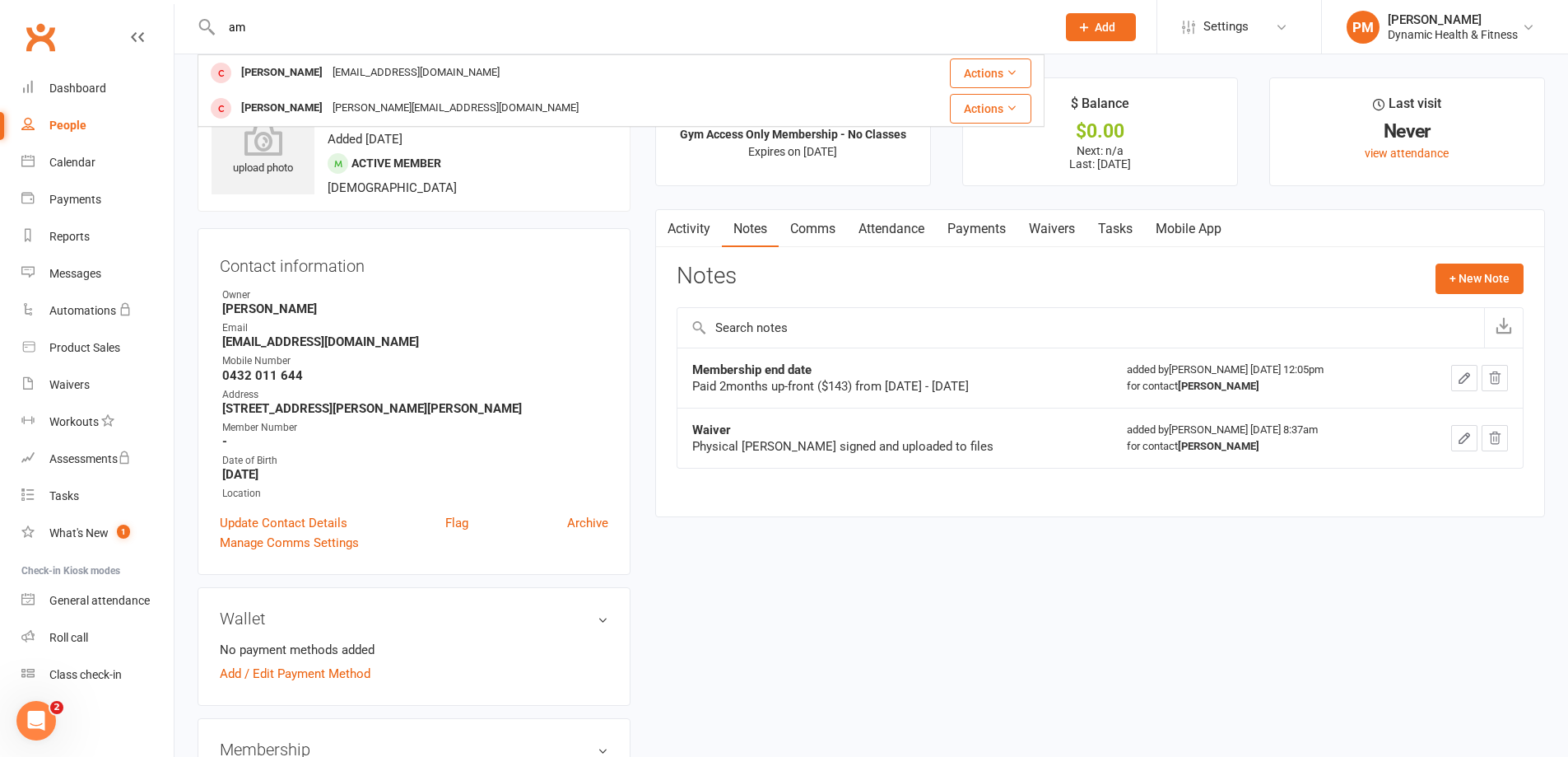
type input "a"
type input "e"
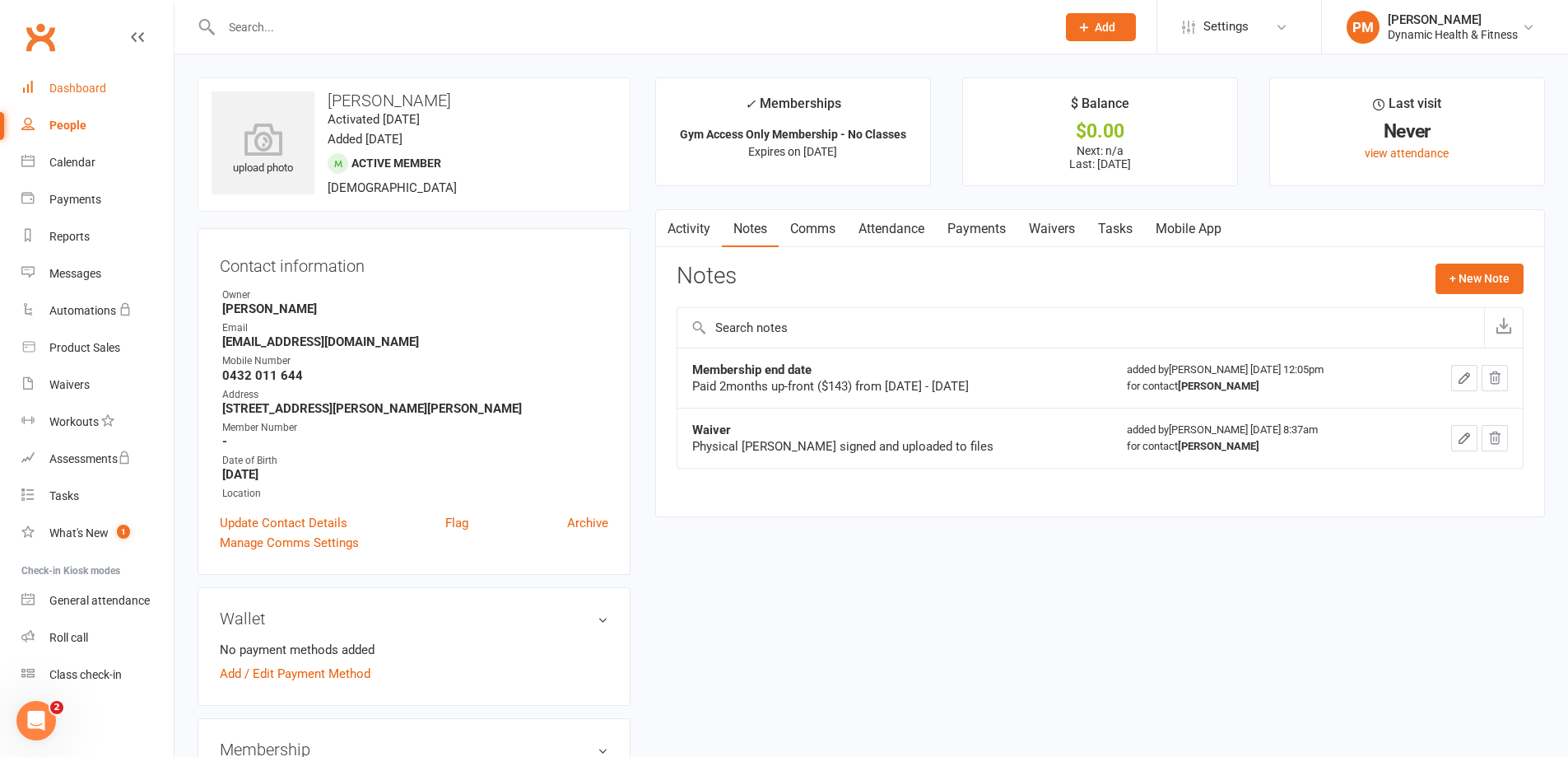
click at [69, 76] on link "Dashboard" at bounding box center [98, 88] width 153 height 37
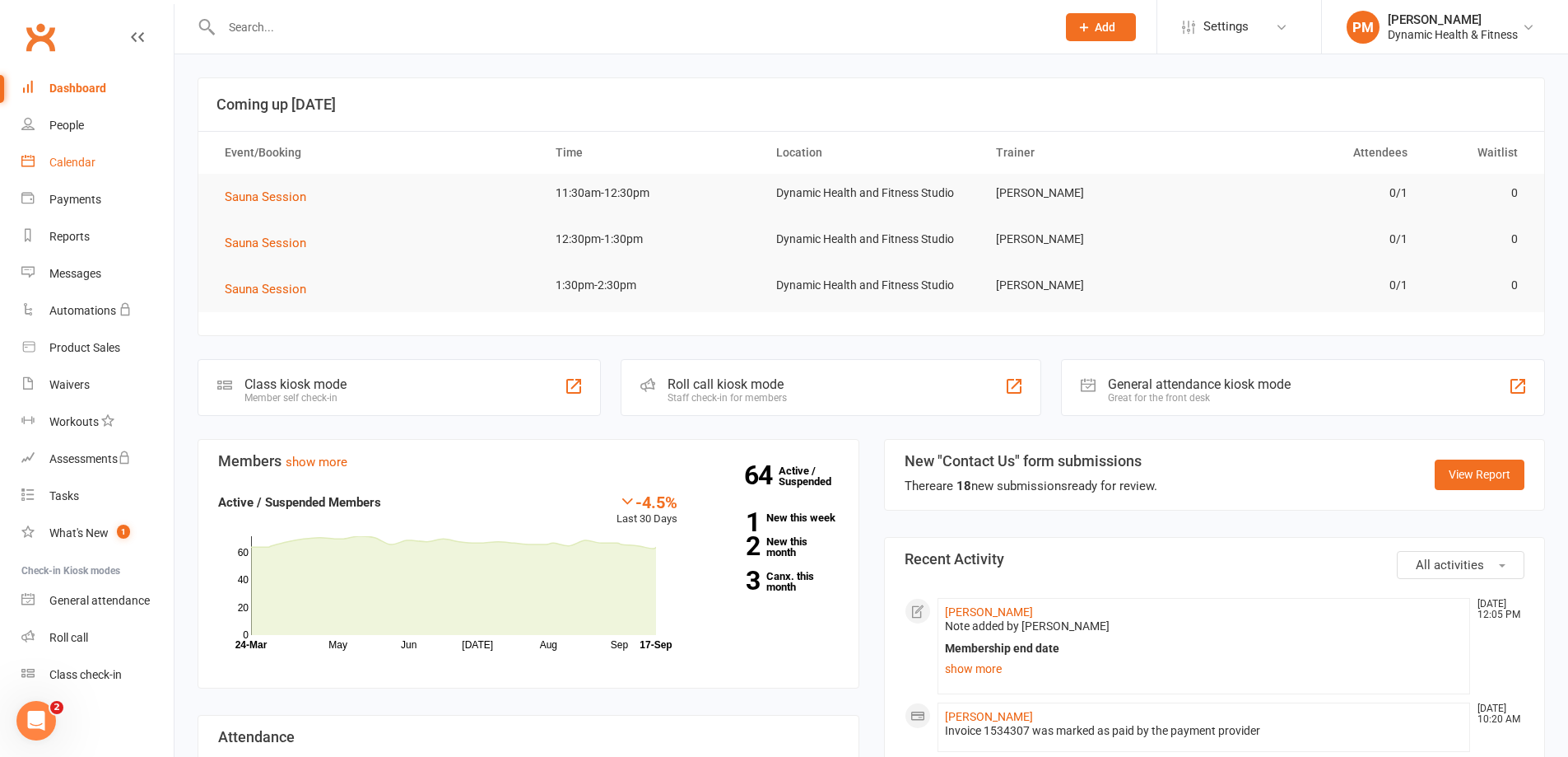
click at [84, 168] on div "Calendar" at bounding box center [72, 162] width 46 height 13
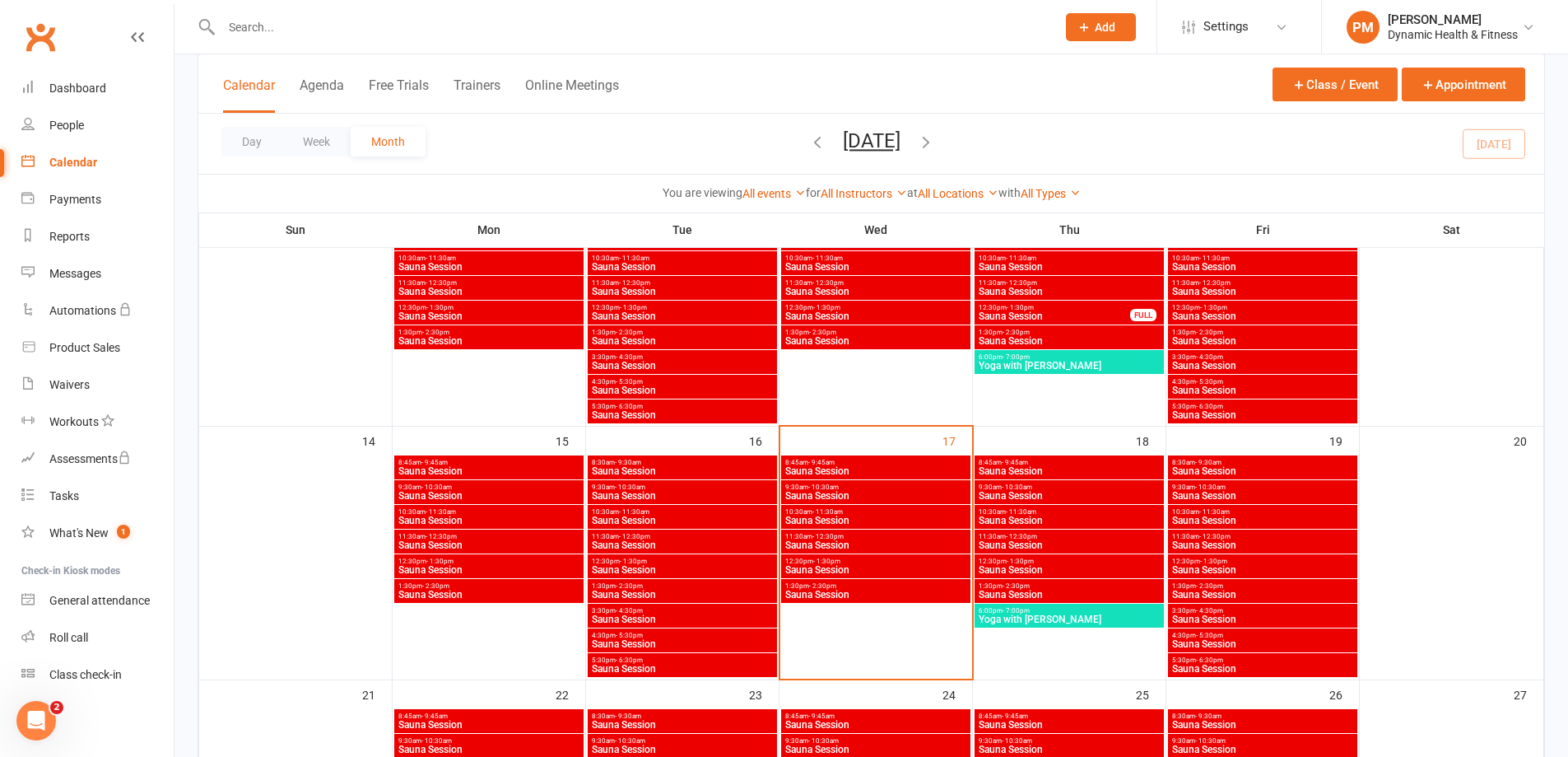
scroll to position [89, 0]
